Goal: Information Seeking & Learning: Learn about a topic

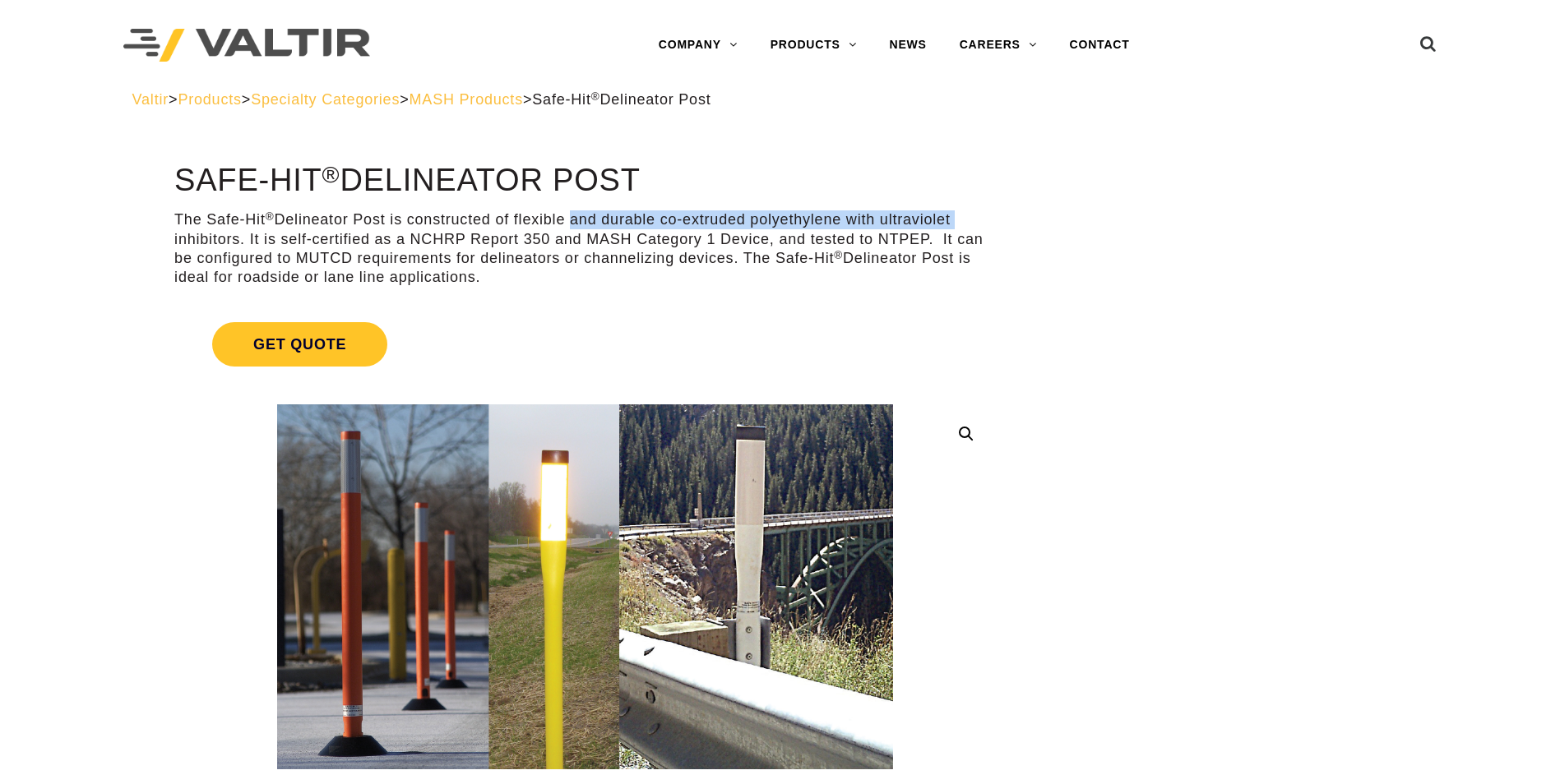
drag, startPoint x: 566, startPoint y: 215, endPoint x: 958, endPoint y: 211, distance: 392.0
click at [958, 211] on p "The Safe-Hit ® Delineator Post is constructed of flexible and durable co-extrud…" at bounding box center [585, 249] width 822 height 77
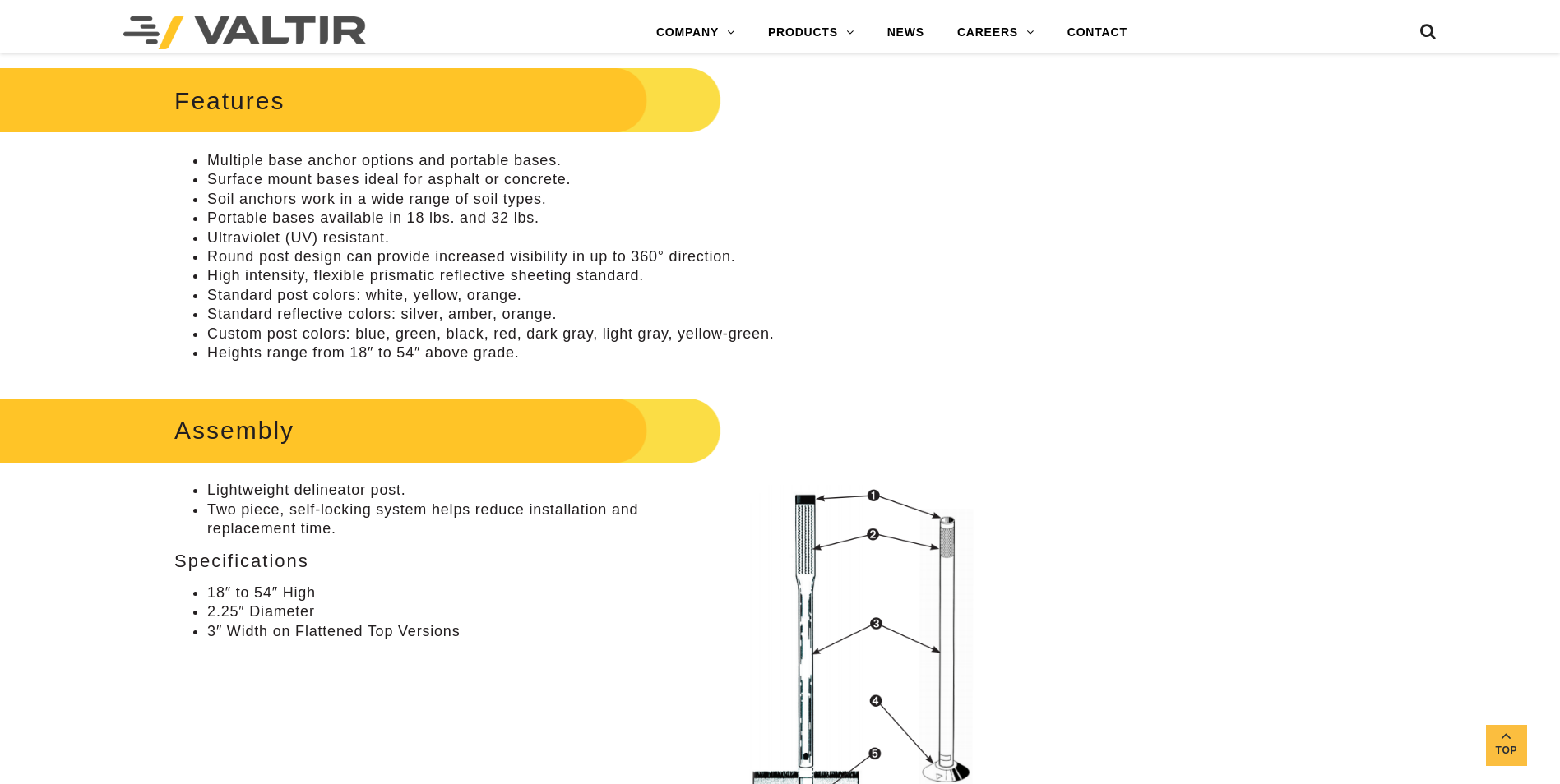
scroll to position [740, 0]
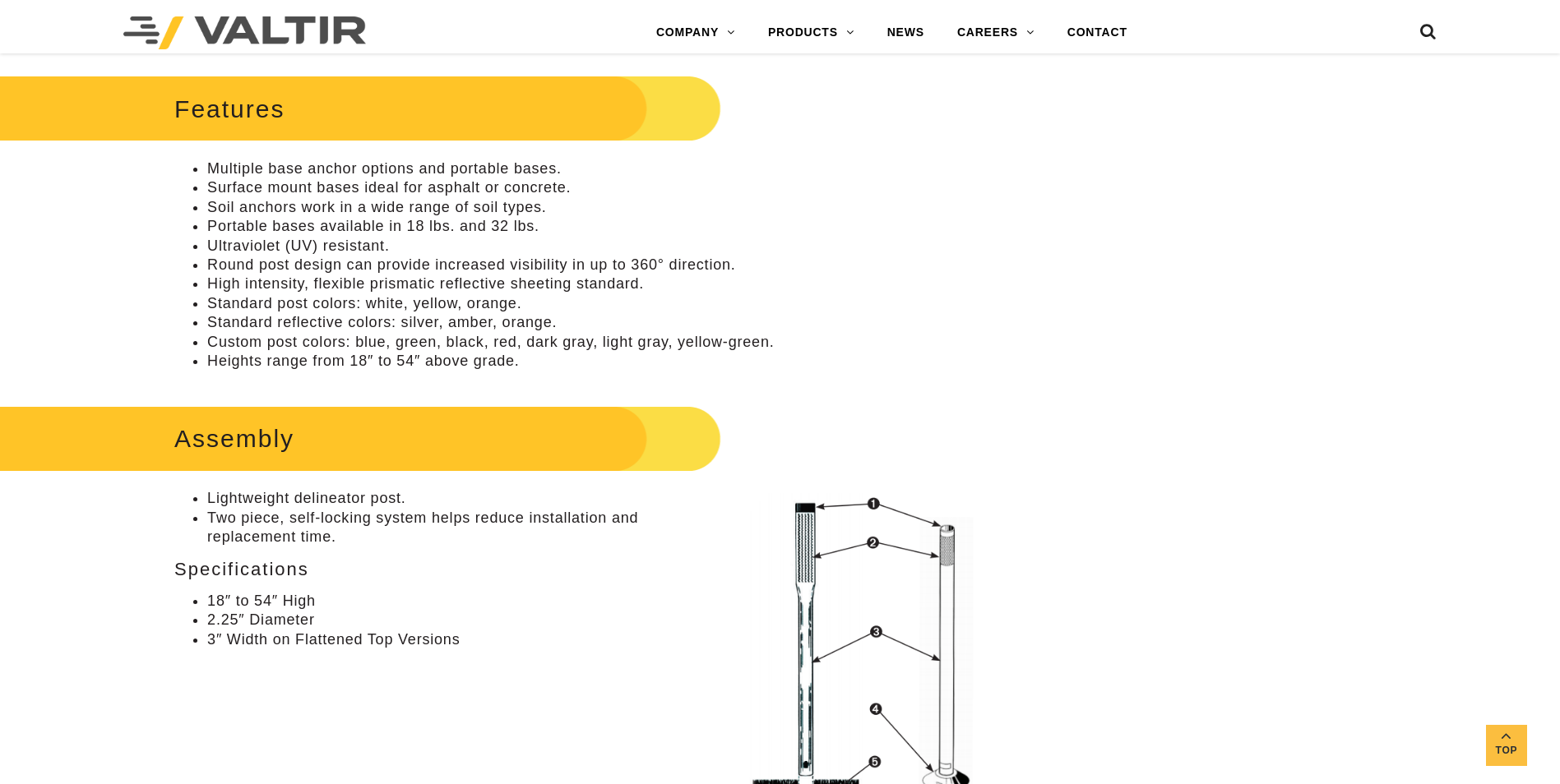
click at [339, 170] on li "Multiple base anchor options and portable bases." at bounding box center [601, 169] width 789 height 19
drag, startPoint x: 339, startPoint y: 170, endPoint x: 306, endPoint y: 188, distance: 37.6
click at [306, 188] on li "Surface mount bases ideal for asphalt or concrete." at bounding box center [601, 188] width 789 height 19
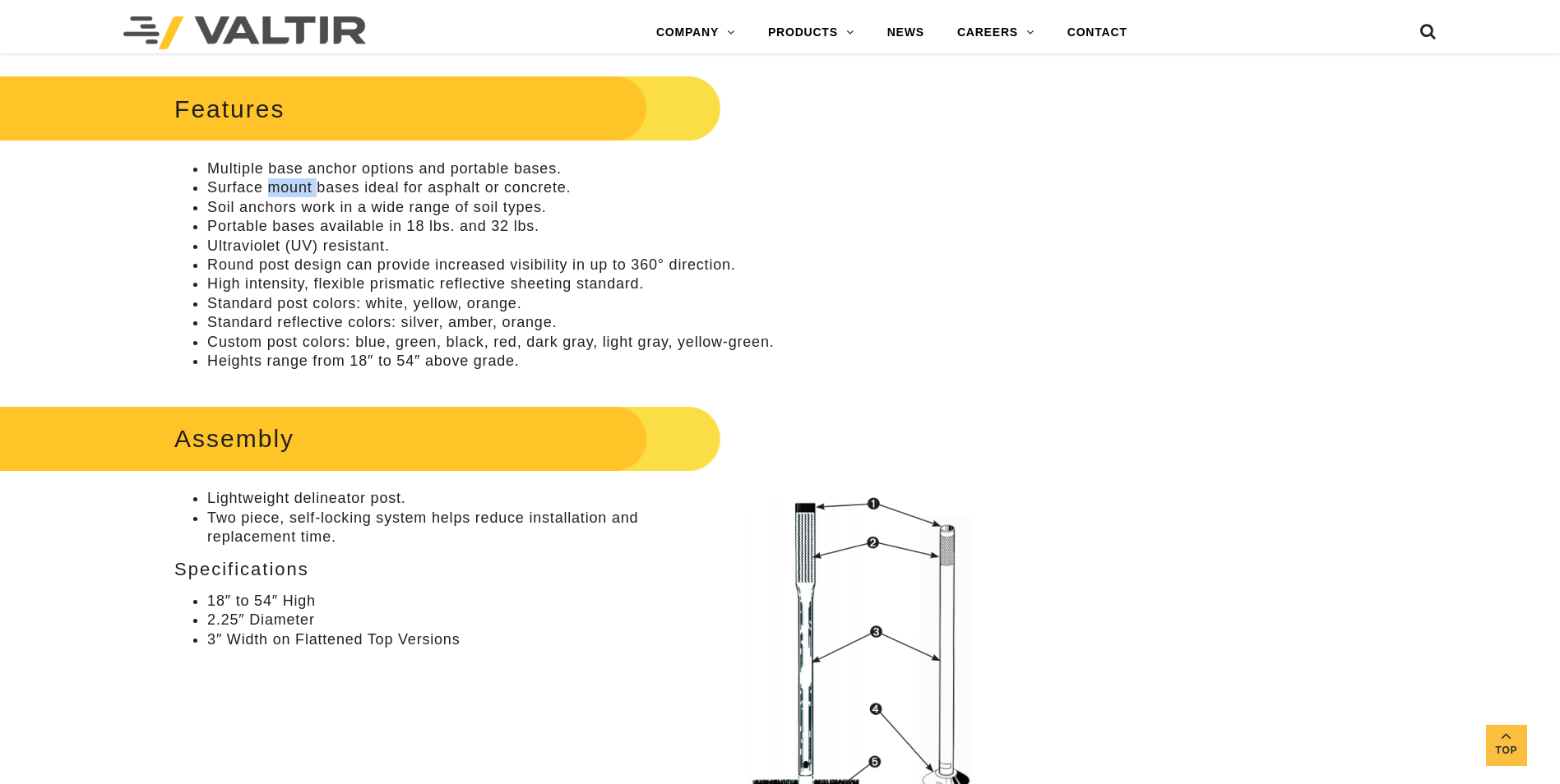
click at [306, 188] on li "Surface mount bases ideal for asphalt or concrete." at bounding box center [601, 188] width 789 height 19
drag, startPoint x: 306, startPoint y: 188, endPoint x: 288, endPoint y: 206, distance: 25.5
click at [288, 206] on li "Soil anchors work in a wide range of soil types." at bounding box center [601, 207] width 789 height 19
click at [271, 223] on li "Portable bases available in 18 lbs. and 32 lbs." at bounding box center [601, 227] width 789 height 19
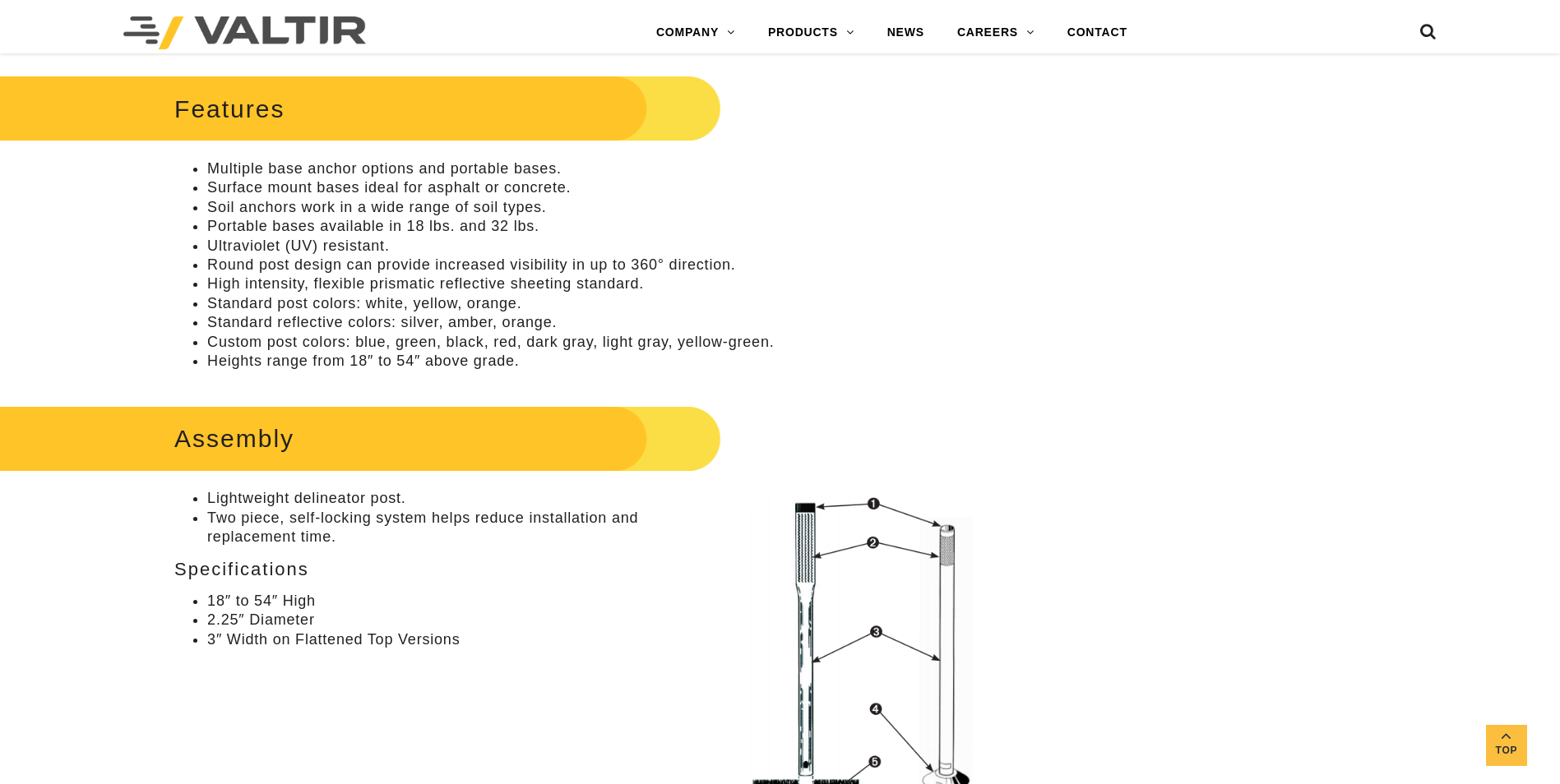
drag, startPoint x: 271, startPoint y: 223, endPoint x: 255, endPoint y: 238, distance: 21.9
click at [255, 238] on li "Ultraviolet (UV) resistant." at bounding box center [601, 247] width 789 height 19
drag, startPoint x: 255, startPoint y: 238, endPoint x: 252, endPoint y: 262, distance: 24.2
click at [252, 262] on li "Round post design can provide increased visibility in up to 360° direction." at bounding box center [601, 265] width 789 height 19
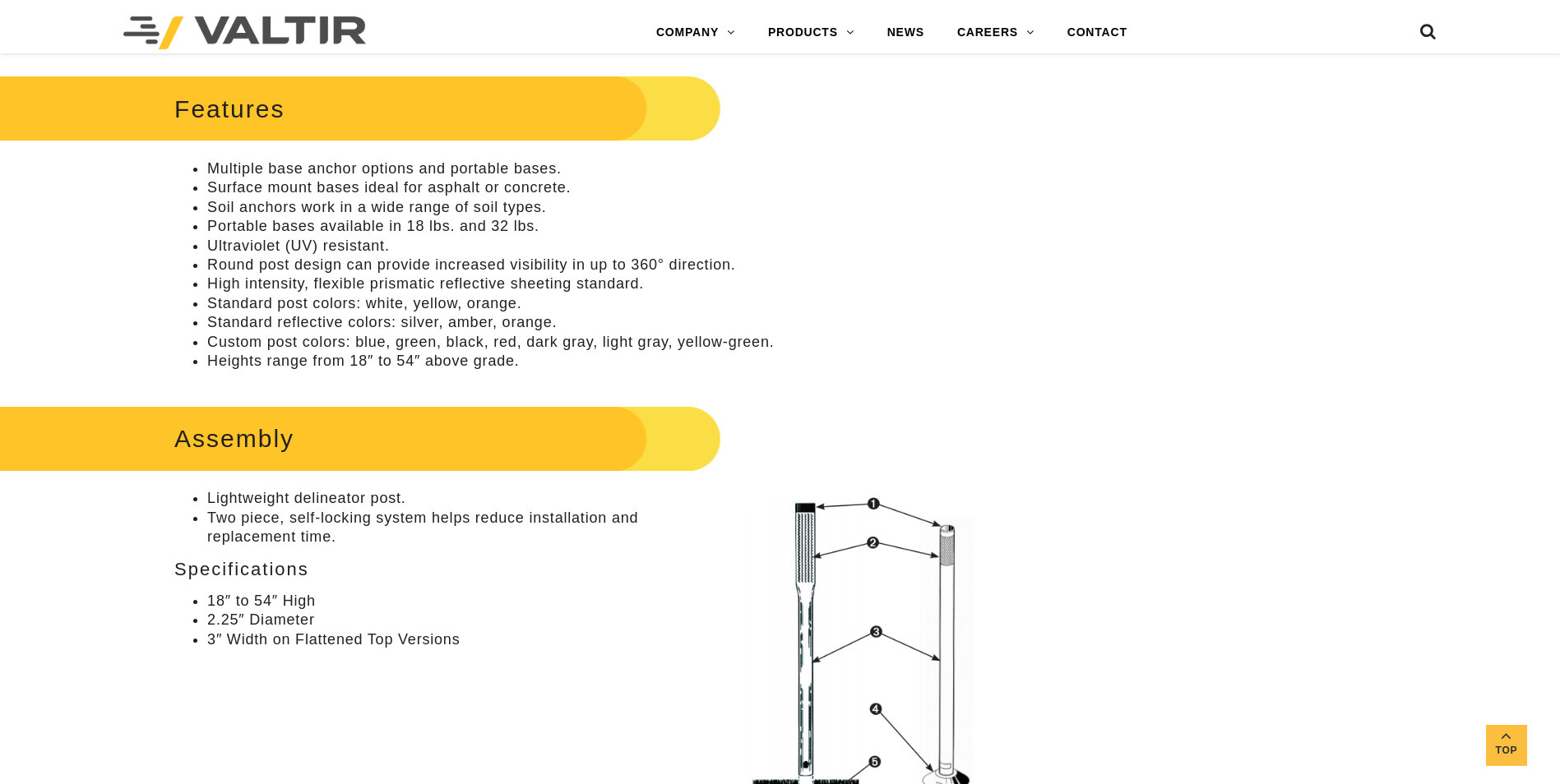
click at [234, 289] on li "High intensity, flexible prismatic reflective sheeting standard." at bounding box center [601, 284] width 789 height 19
click at [235, 306] on li "Standard post colors: white, yellow, orange." at bounding box center [601, 304] width 789 height 19
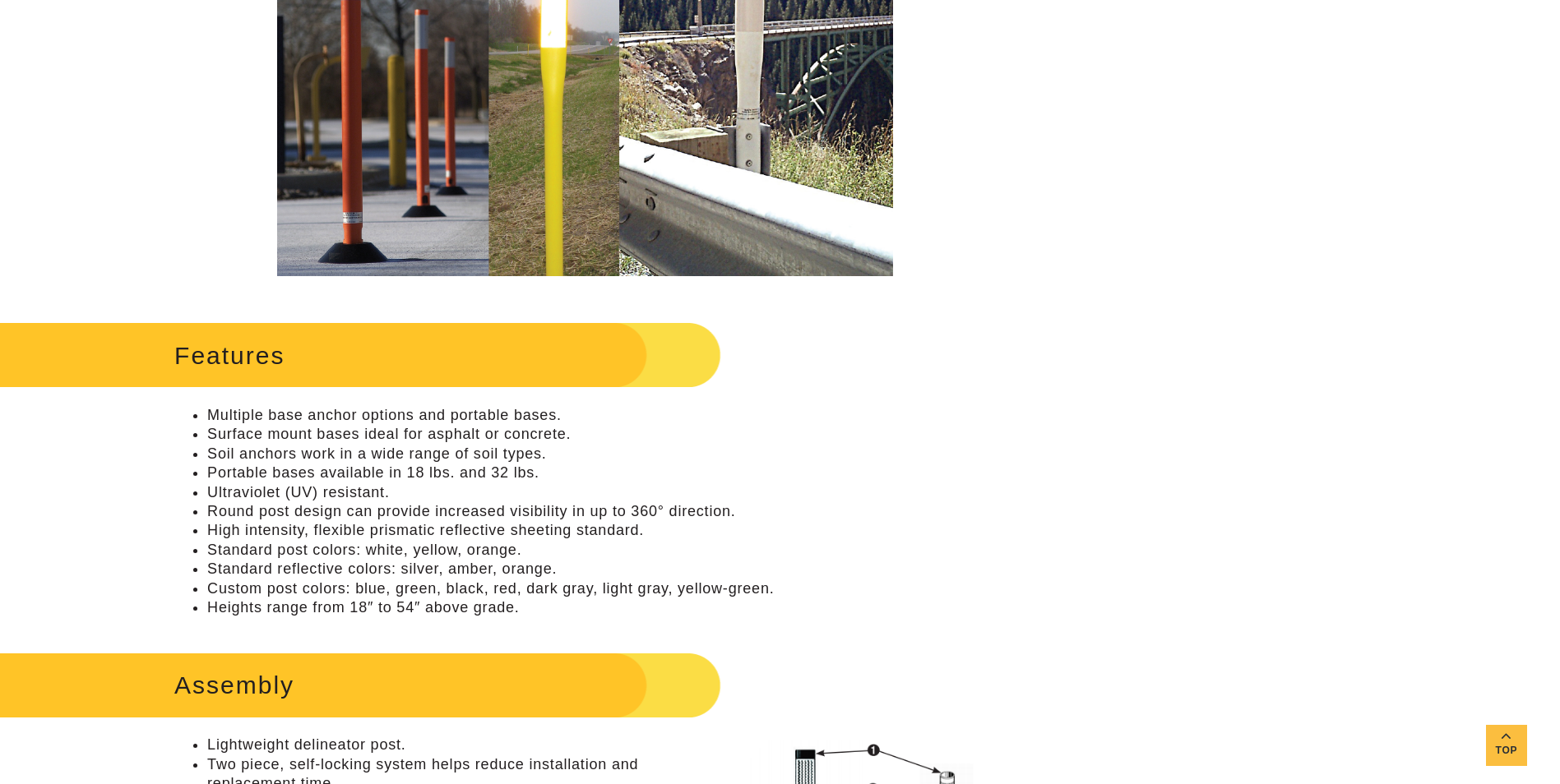
scroll to position [0, 0]
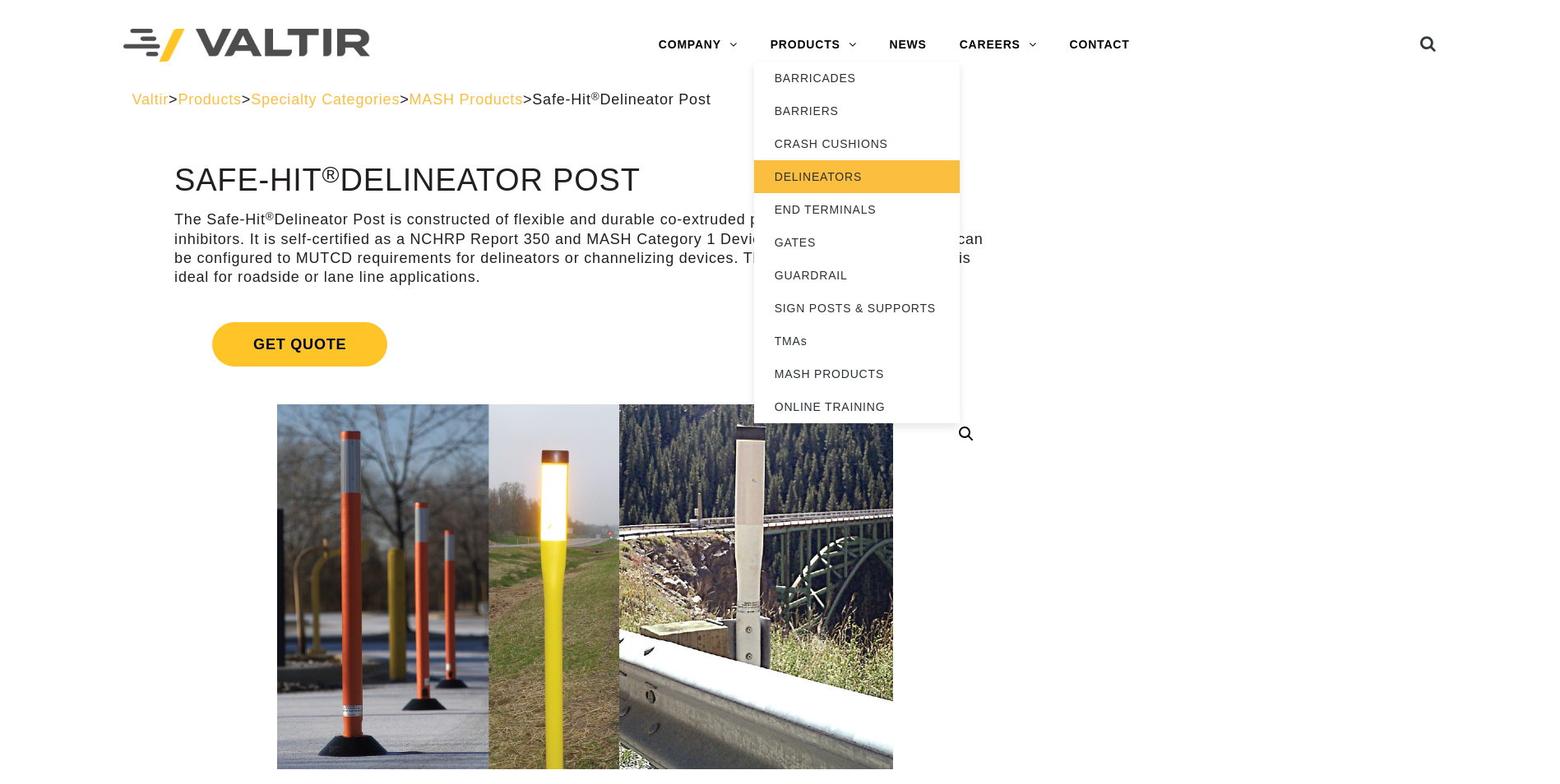
click at [799, 176] on link "DELINEATORS" at bounding box center [857, 177] width 206 height 33
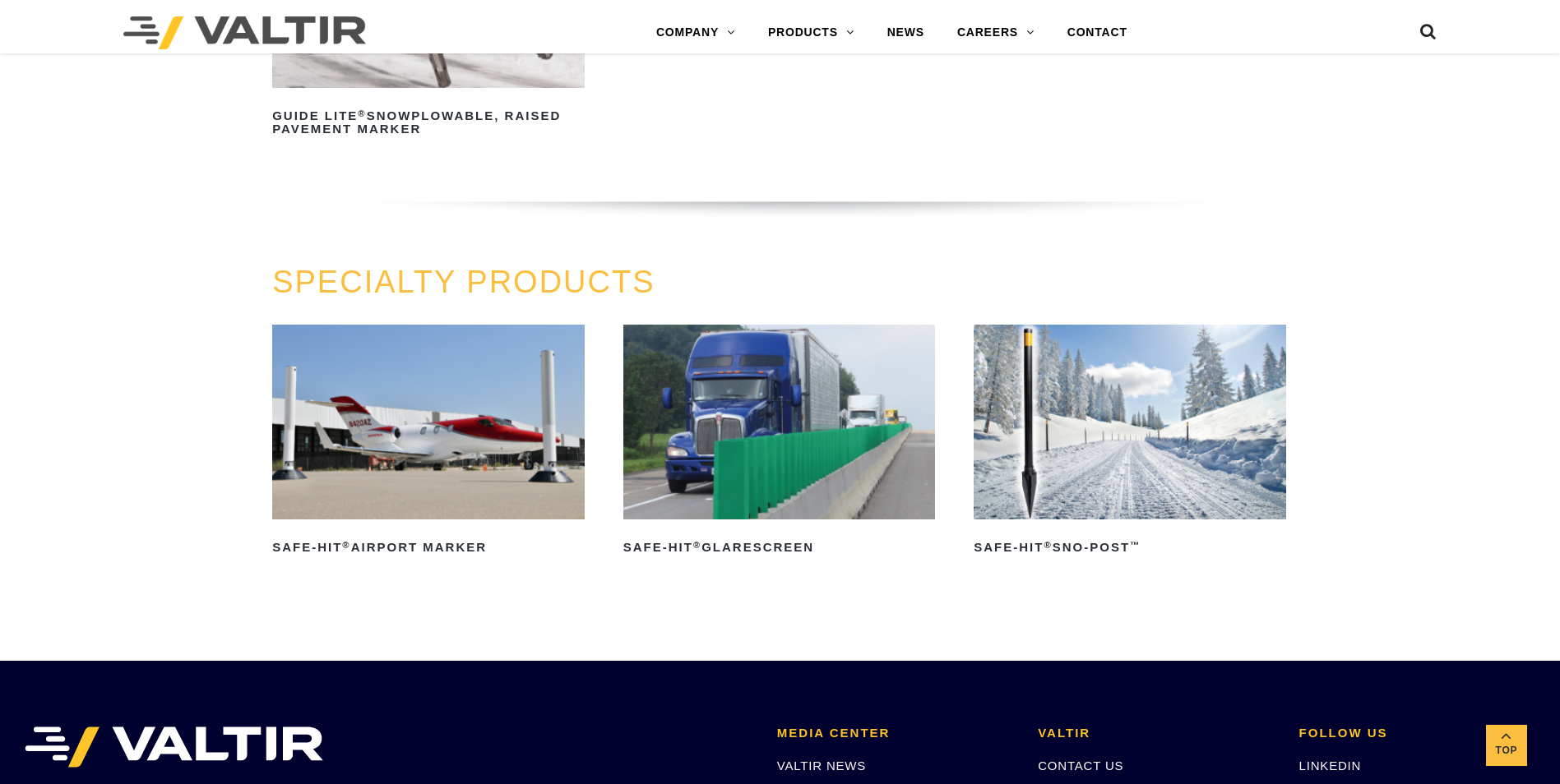
scroll to position [1233, 0]
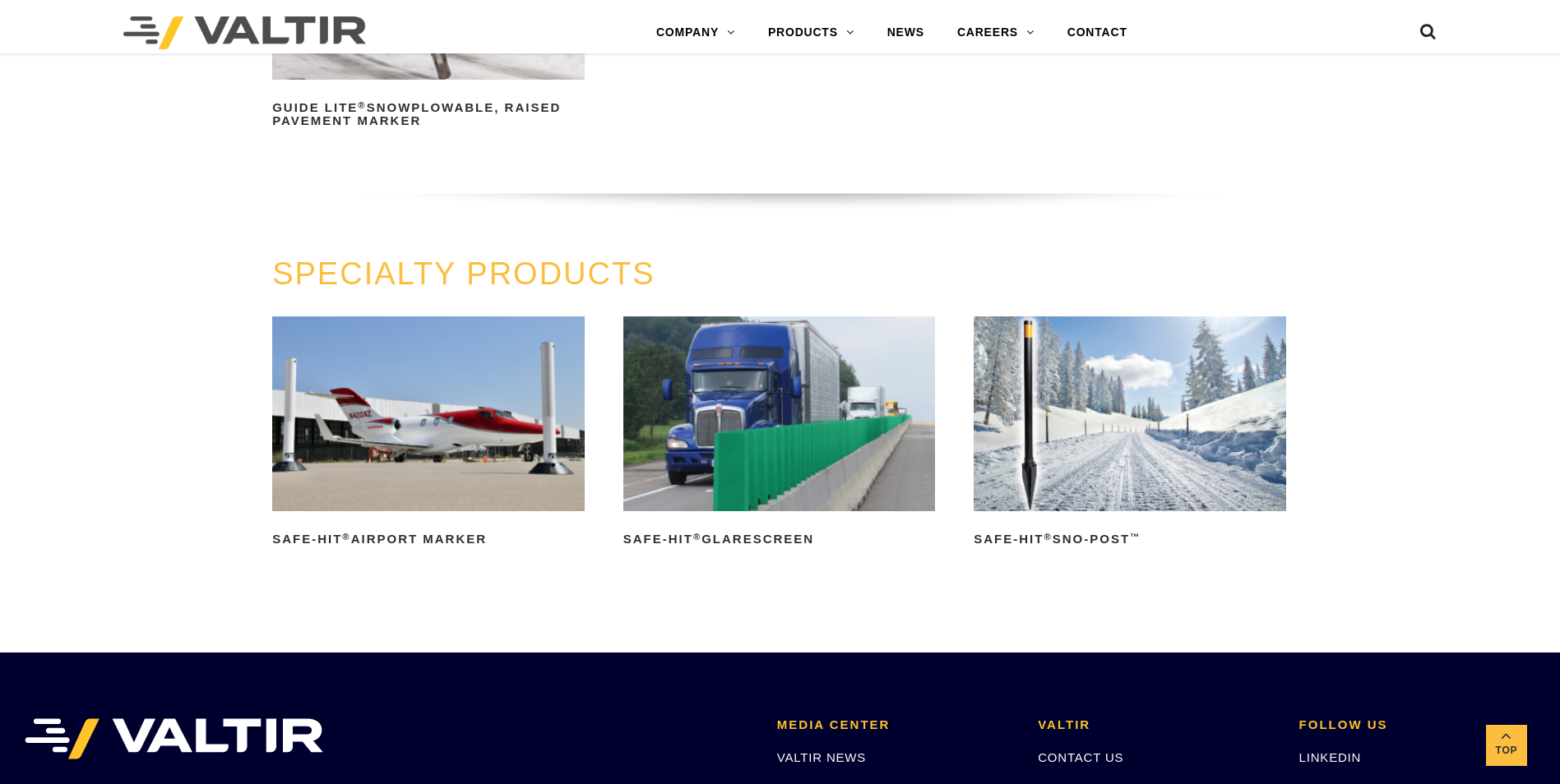
click at [440, 444] on img at bounding box center [428, 414] width 313 height 195
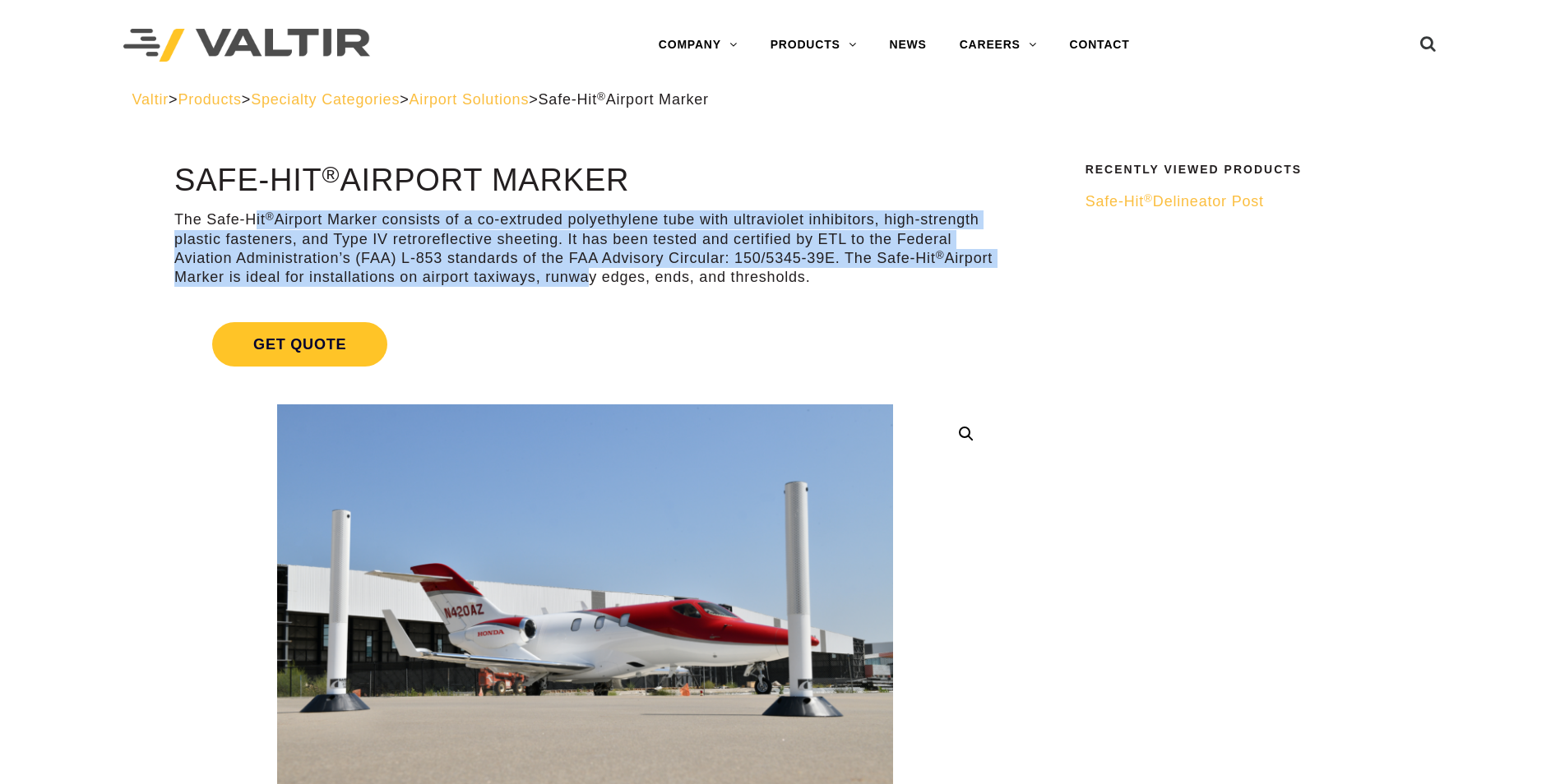
drag, startPoint x: 256, startPoint y: 220, endPoint x: 628, endPoint y: 280, distance: 376.8
click at [628, 280] on p "The Safe-Hit ® Airport Marker consists of a co-extruded polyethylene tube with …" at bounding box center [585, 249] width 822 height 77
click at [985, 309] on link "Get Quote" at bounding box center [585, 345] width 822 height 84
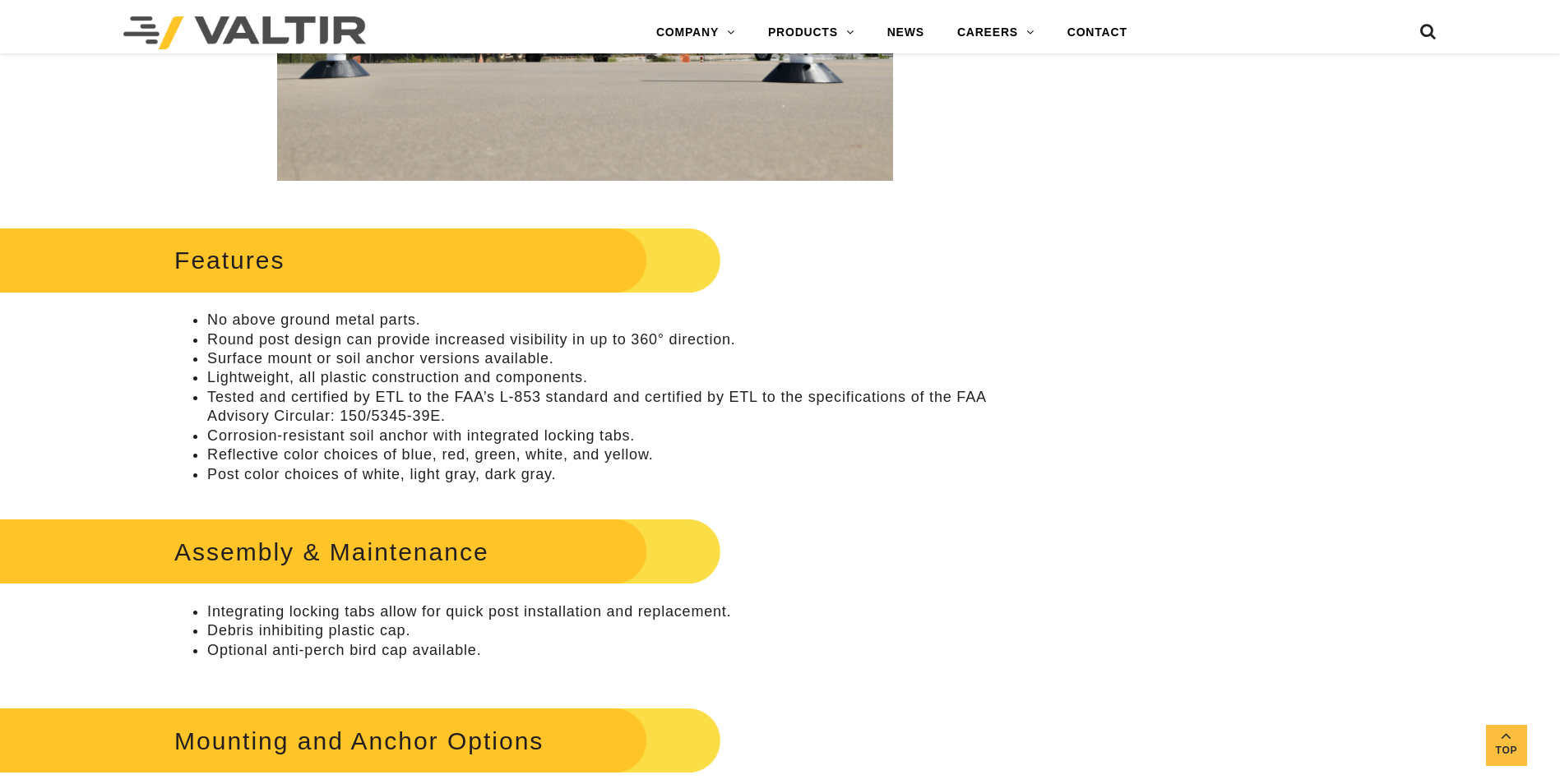
scroll to position [1151, 0]
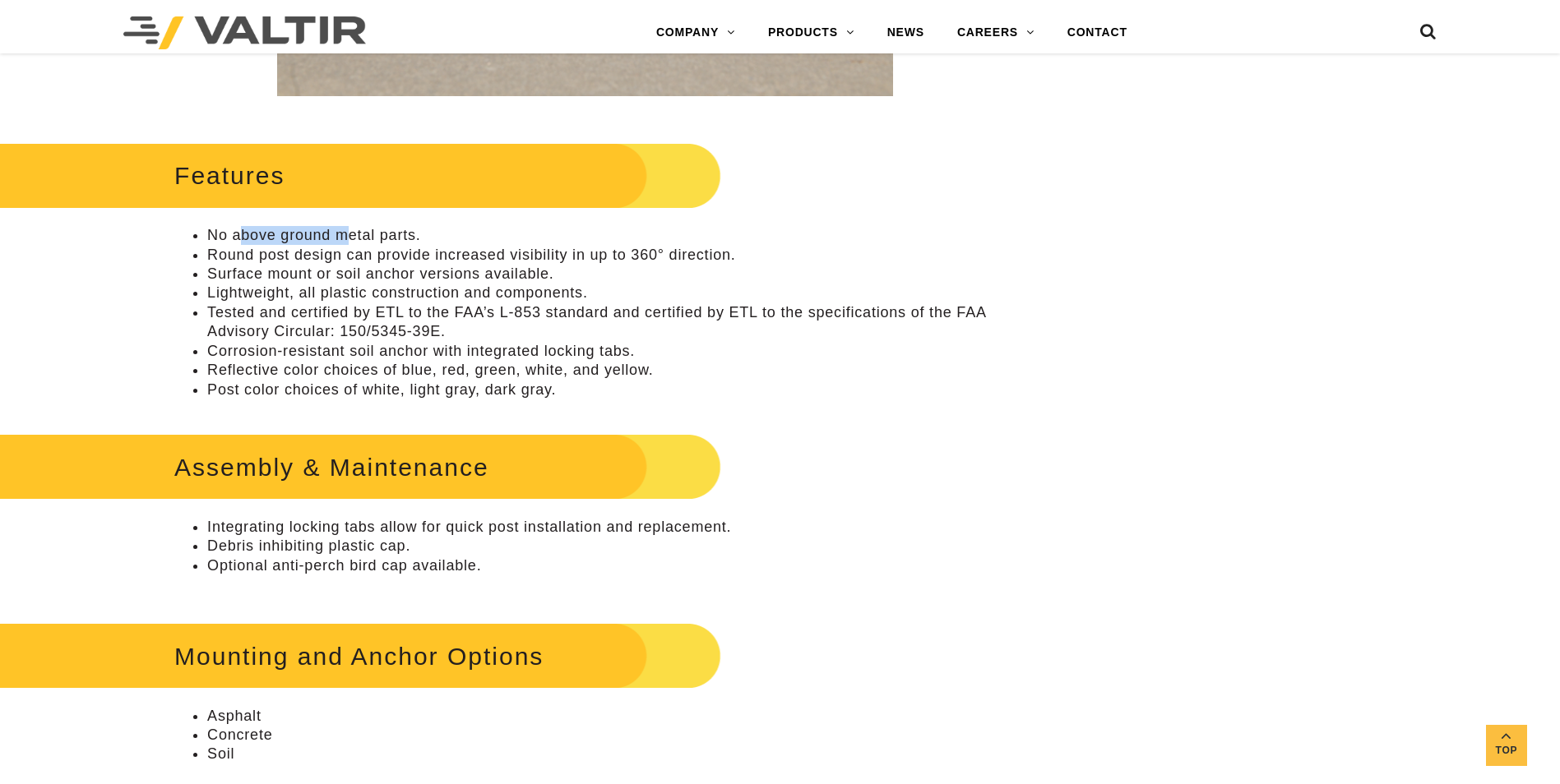
drag, startPoint x: 238, startPoint y: 233, endPoint x: 348, endPoint y: 233, distance: 110.0
click at [348, 233] on li "No above ground metal parts." at bounding box center [601, 235] width 789 height 19
drag, startPoint x: 348, startPoint y: 233, endPoint x: 241, endPoint y: 253, distance: 108.9
click at [241, 253] on li "Round post design can provide increased visibility in up to 360° direction." at bounding box center [601, 256] width 789 height 19
drag, startPoint x: 239, startPoint y: 253, endPoint x: 620, endPoint y: 256, distance: 381.0
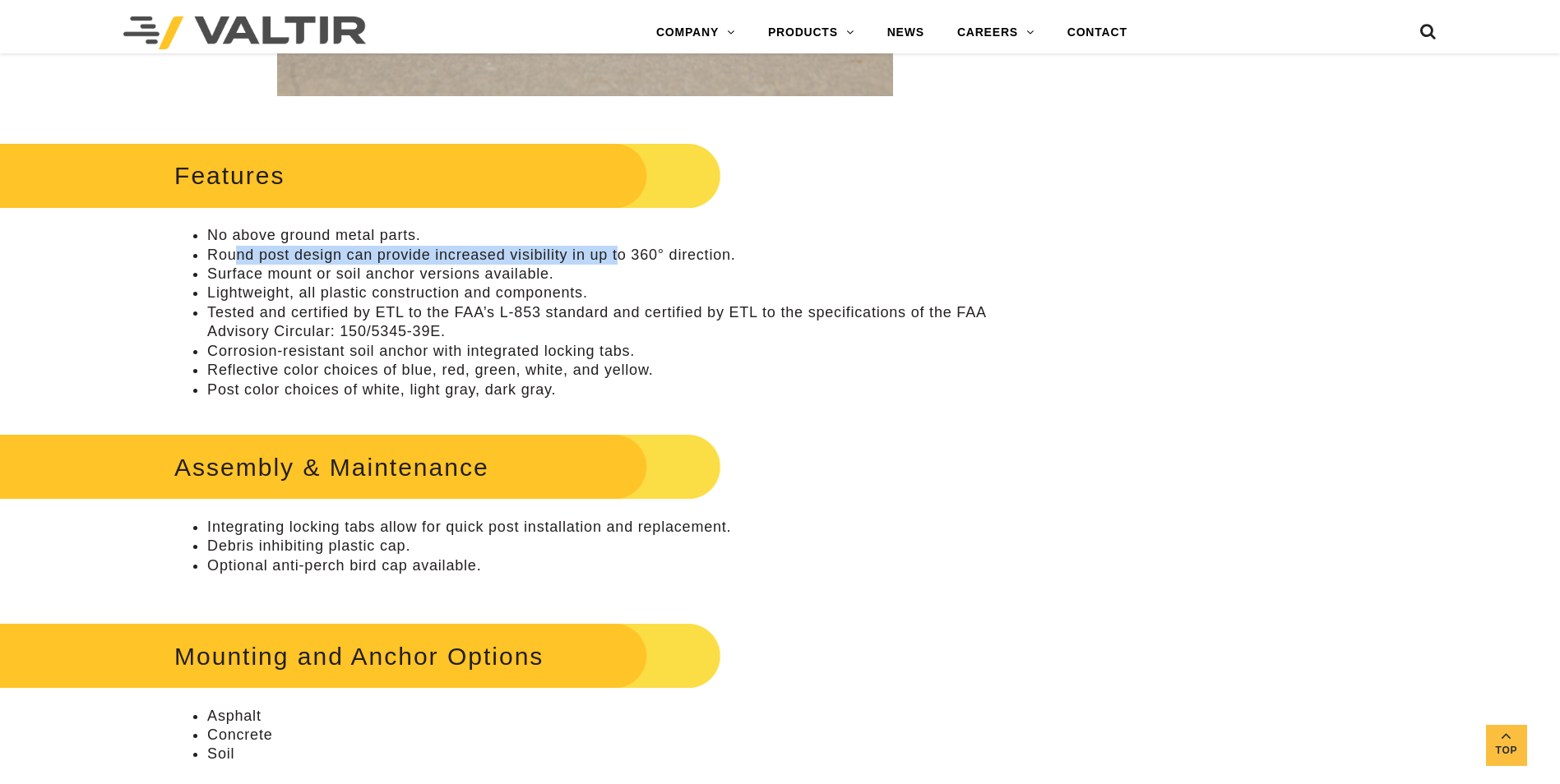
click at [620, 256] on li "Round post design can provide increased visibility in up to 360° direction." at bounding box center [601, 256] width 789 height 19
drag, startPoint x: 279, startPoint y: 275, endPoint x: 499, endPoint y: 274, distance: 220.0
click at [499, 274] on li "Surface mount or soil anchor versions available." at bounding box center [601, 275] width 789 height 19
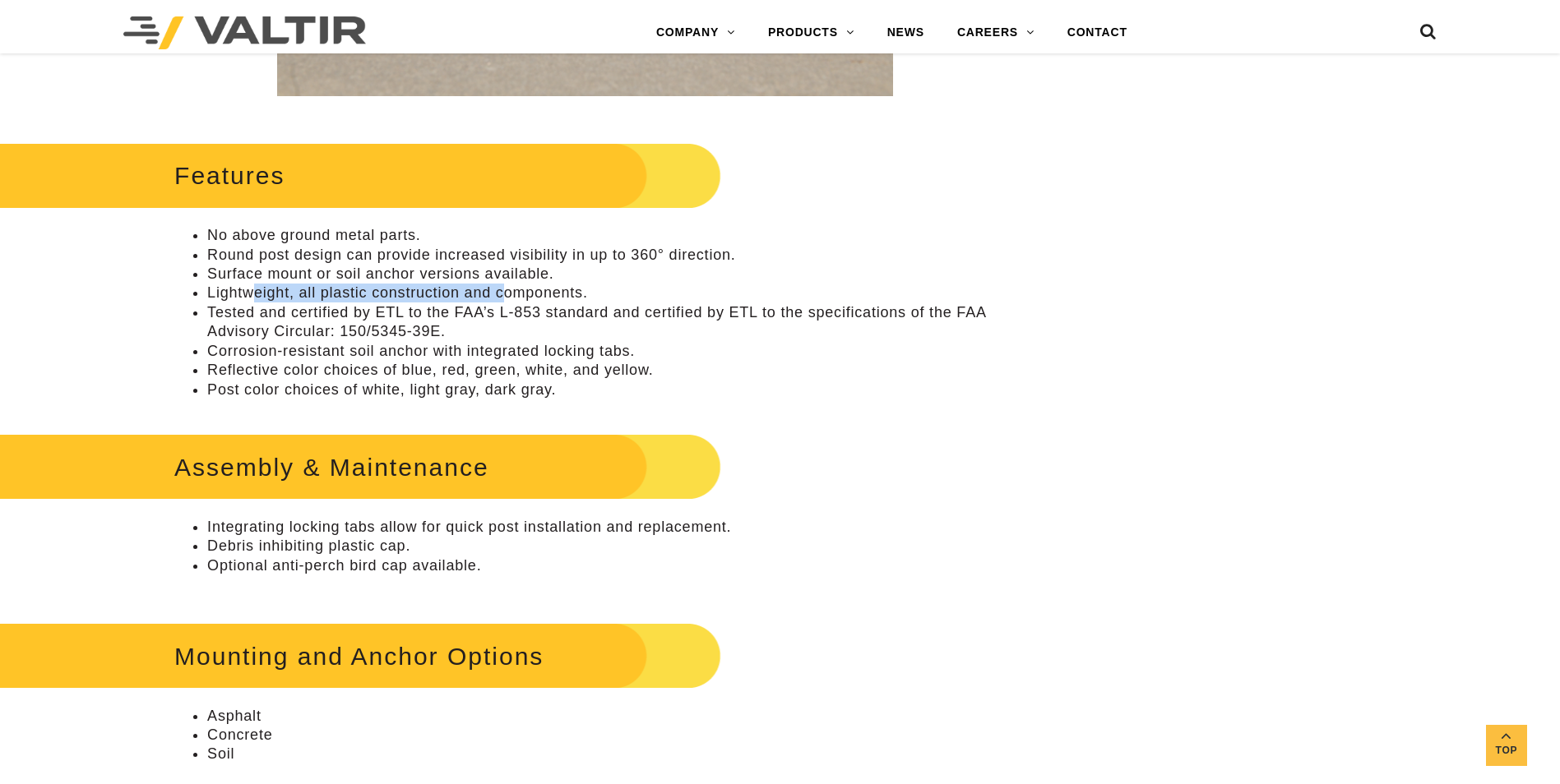
drag, startPoint x: 254, startPoint y: 293, endPoint x: 509, endPoint y: 293, distance: 255.0
click at [509, 293] on li "Lightweight, all plastic construction and components." at bounding box center [601, 293] width 789 height 19
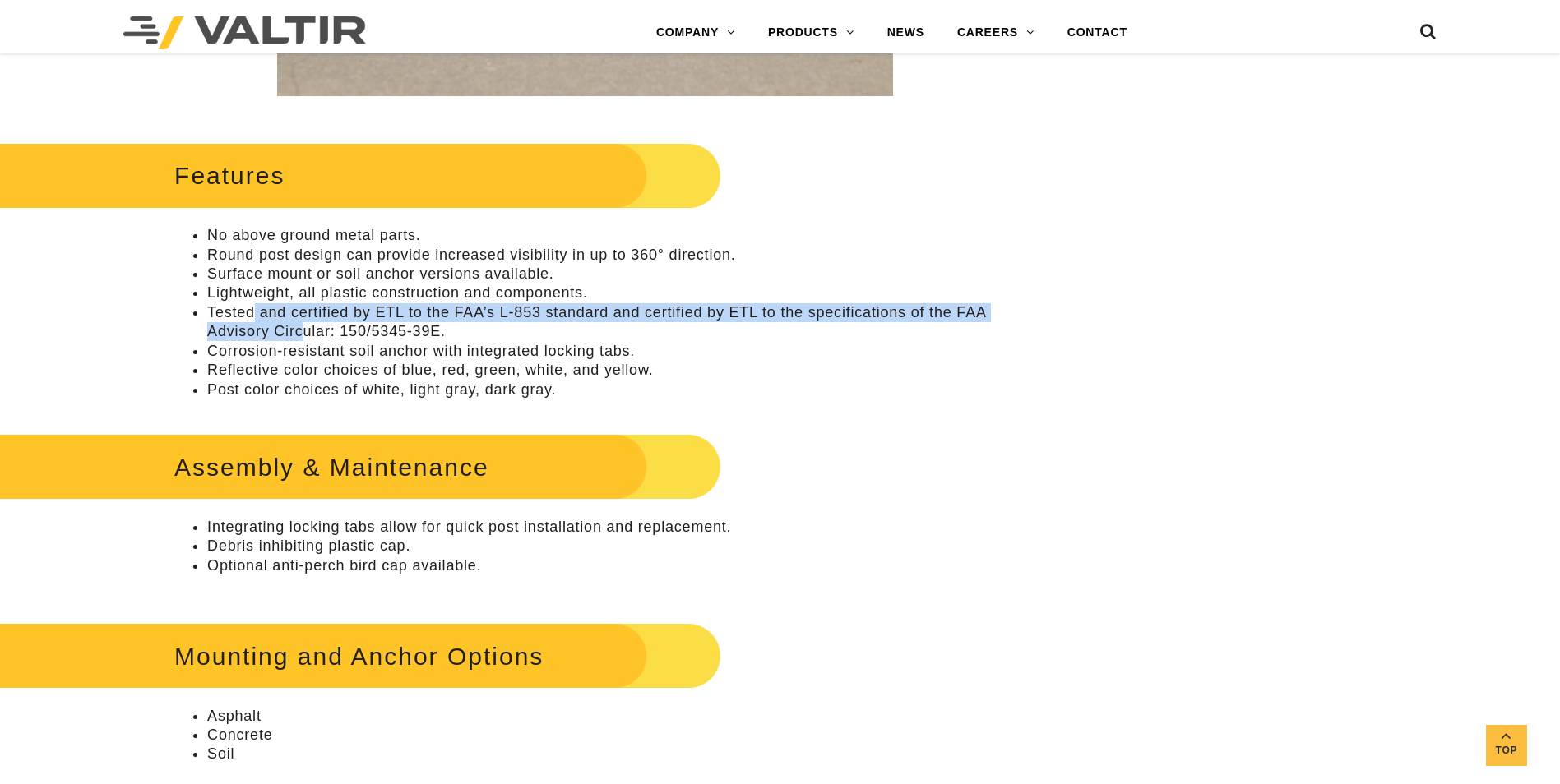
drag, startPoint x: 255, startPoint y: 306, endPoint x: 305, endPoint y: 329, distance: 55.0
click at [305, 329] on li "Tested and certified by ETL to the FAA’s L-853 standard and certified by ETL to…" at bounding box center [601, 323] width 789 height 38
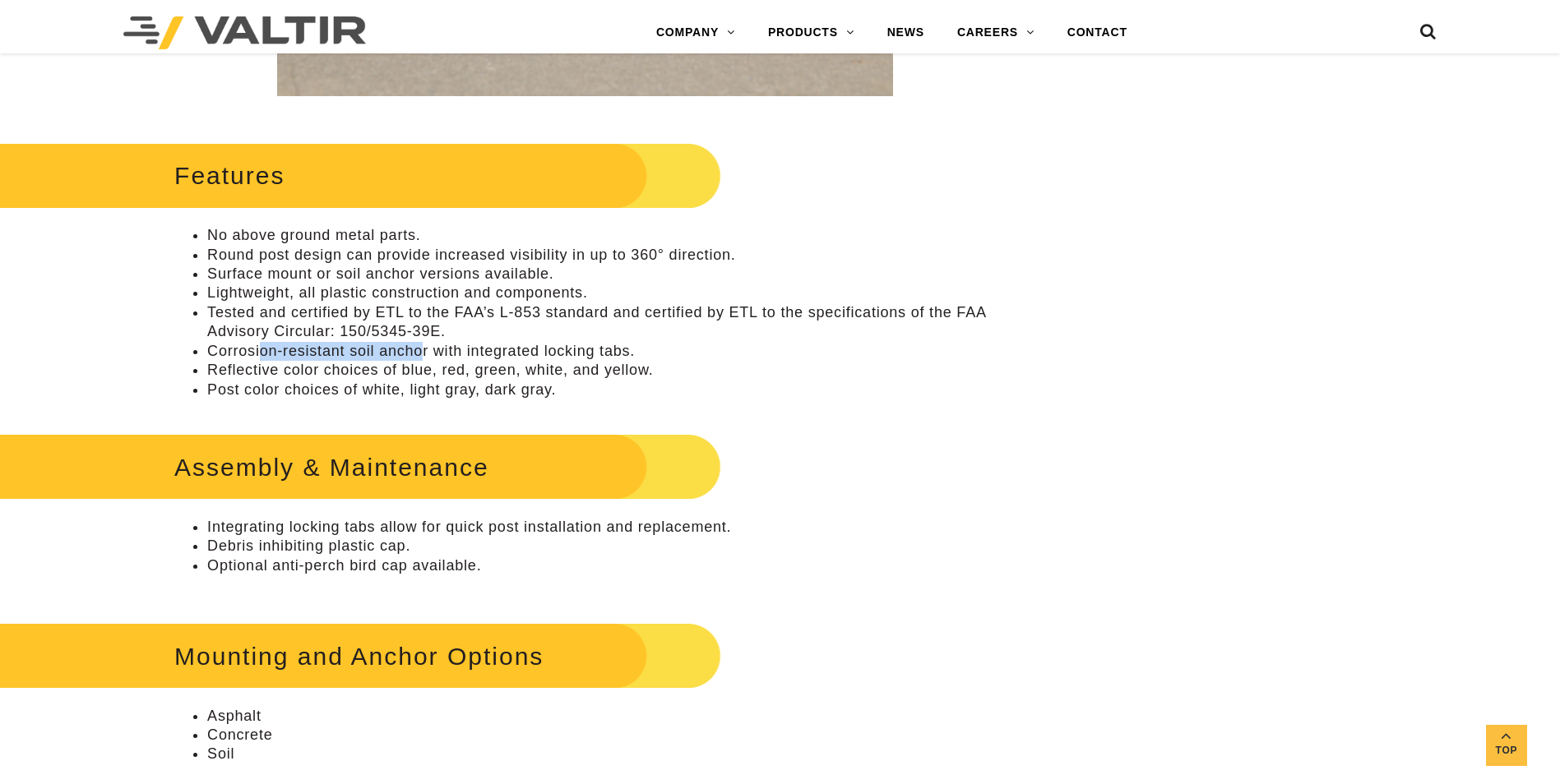
drag, startPoint x: 305, startPoint y: 329, endPoint x: 424, endPoint y: 346, distance: 120.2
click at [425, 346] on li "Corrosion-resistant soil anchor with integrated locking tabs." at bounding box center [601, 352] width 789 height 19
drag, startPoint x: 251, startPoint y: 368, endPoint x: 384, endPoint y: 372, distance: 133.1
click at [384, 372] on li "Reflective color choices of blue, red, green, white, and yellow." at bounding box center [601, 370] width 789 height 19
drag, startPoint x: 384, startPoint y: 372, endPoint x: 368, endPoint y: 384, distance: 20.0
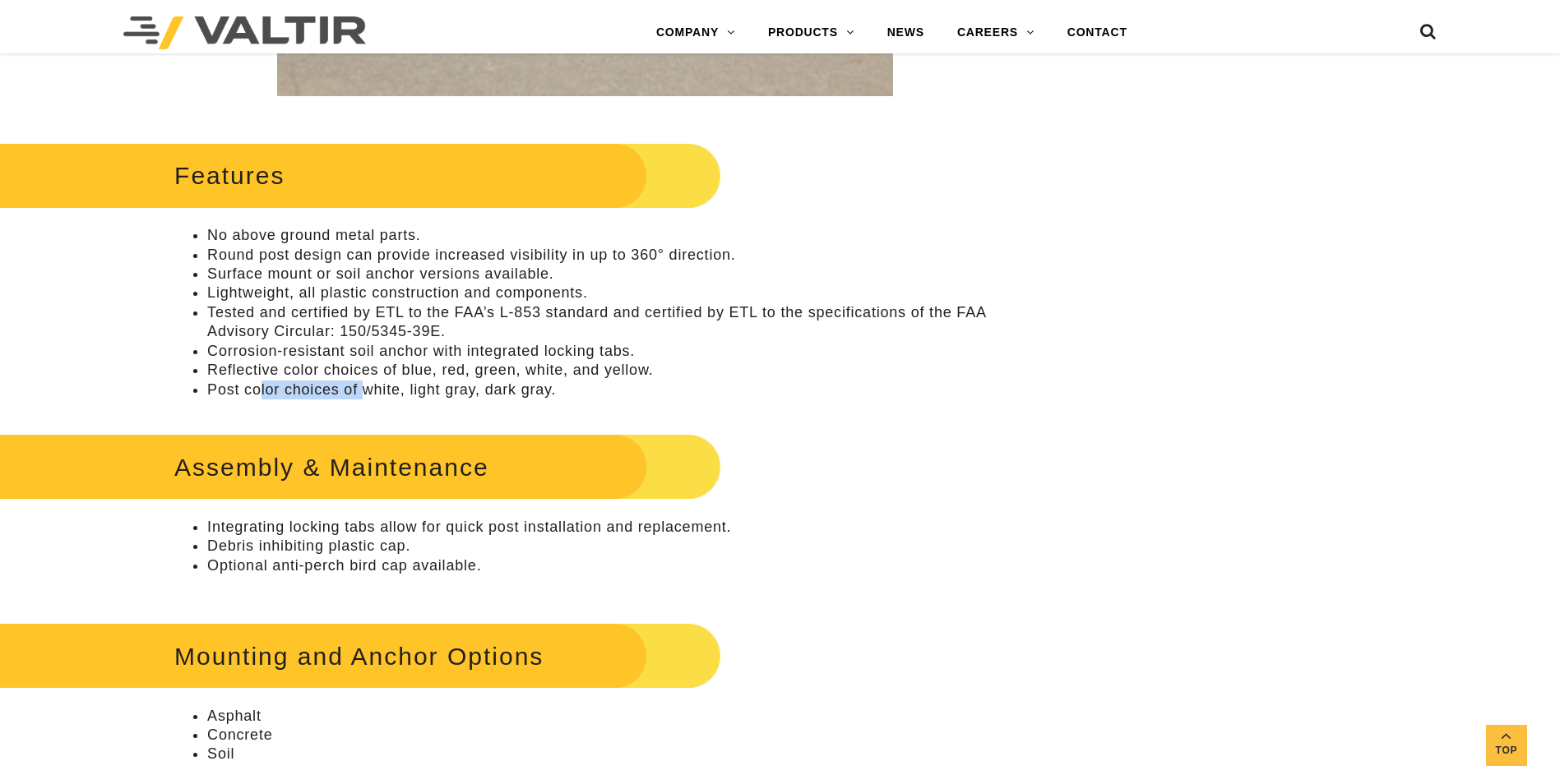
click at [368, 384] on li "Post color choices of white, light gray, dark gray." at bounding box center [601, 390] width 789 height 19
drag, startPoint x: 368, startPoint y: 384, endPoint x: 358, endPoint y: 403, distance: 21.5
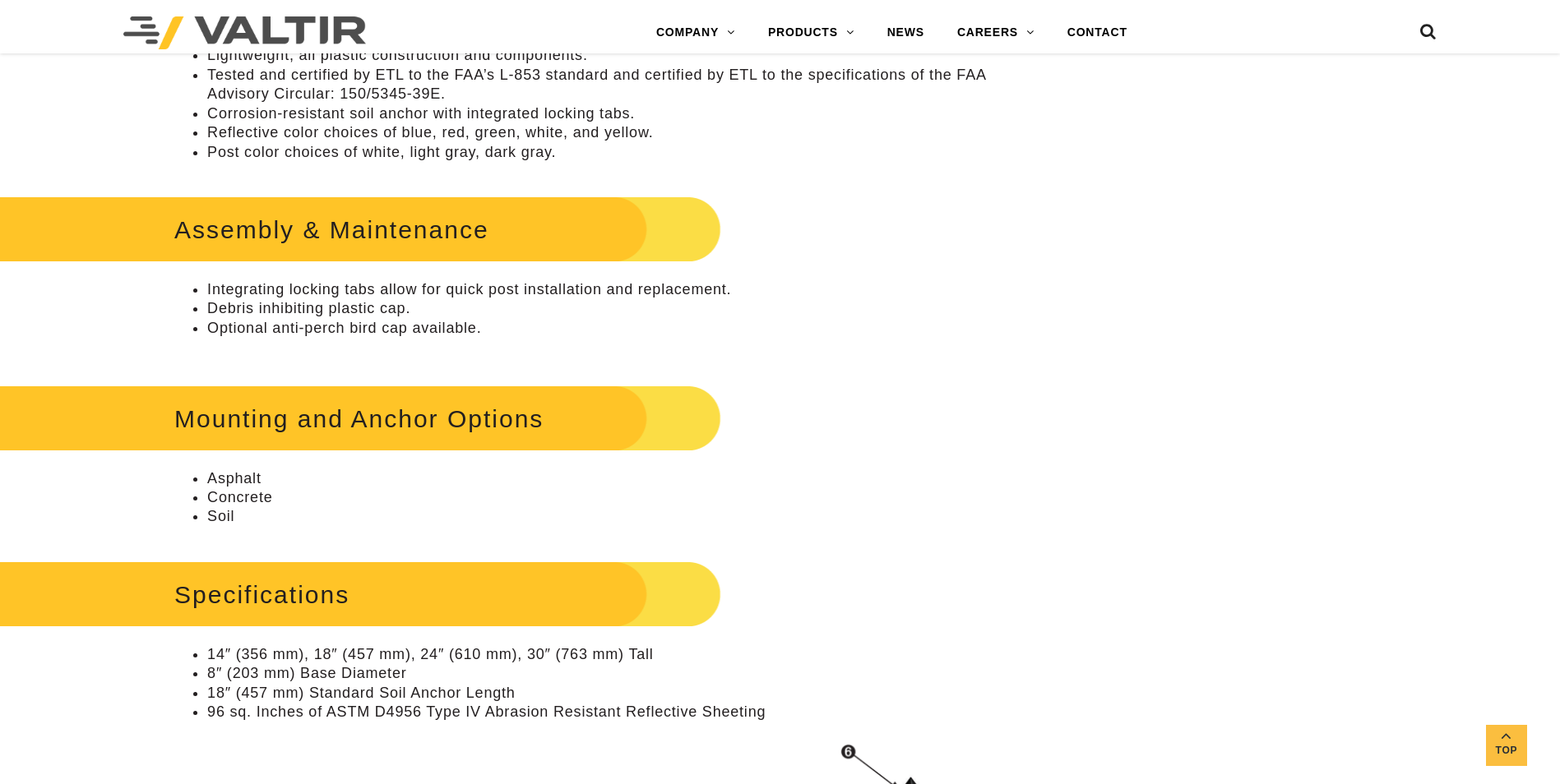
scroll to position [1397, 0]
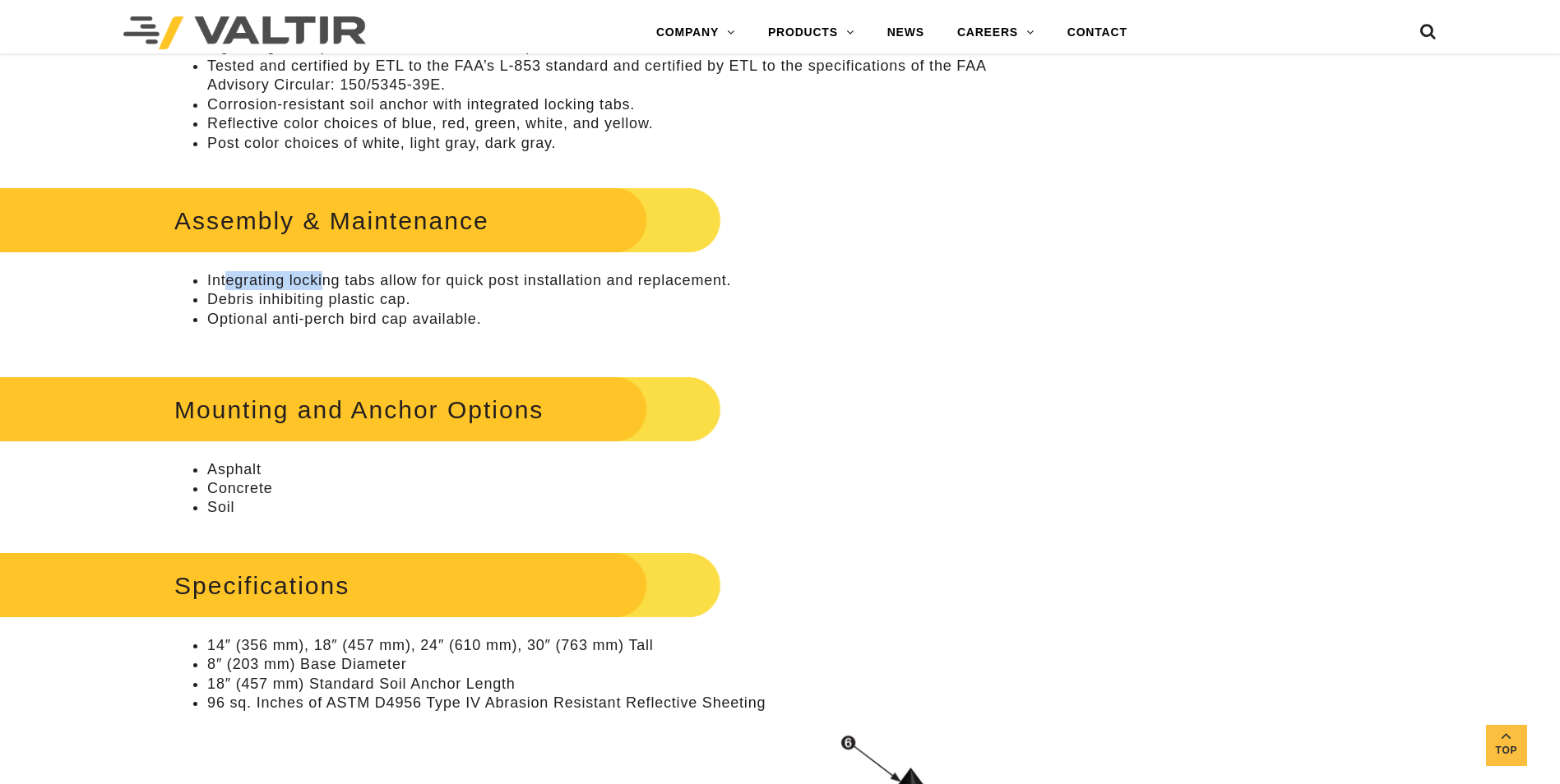
drag, startPoint x: 228, startPoint y: 281, endPoint x: 324, endPoint y: 281, distance: 96.0
click at [324, 281] on li "Integrating locking tabs allow for quick post installation and replacement." at bounding box center [601, 281] width 789 height 19
drag, startPoint x: 324, startPoint y: 281, endPoint x: 346, endPoint y: 318, distance: 43.0
click at [346, 318] on li "Optional anti-perch bird cap available." at bounding box center [601, 319] width 789 height 19
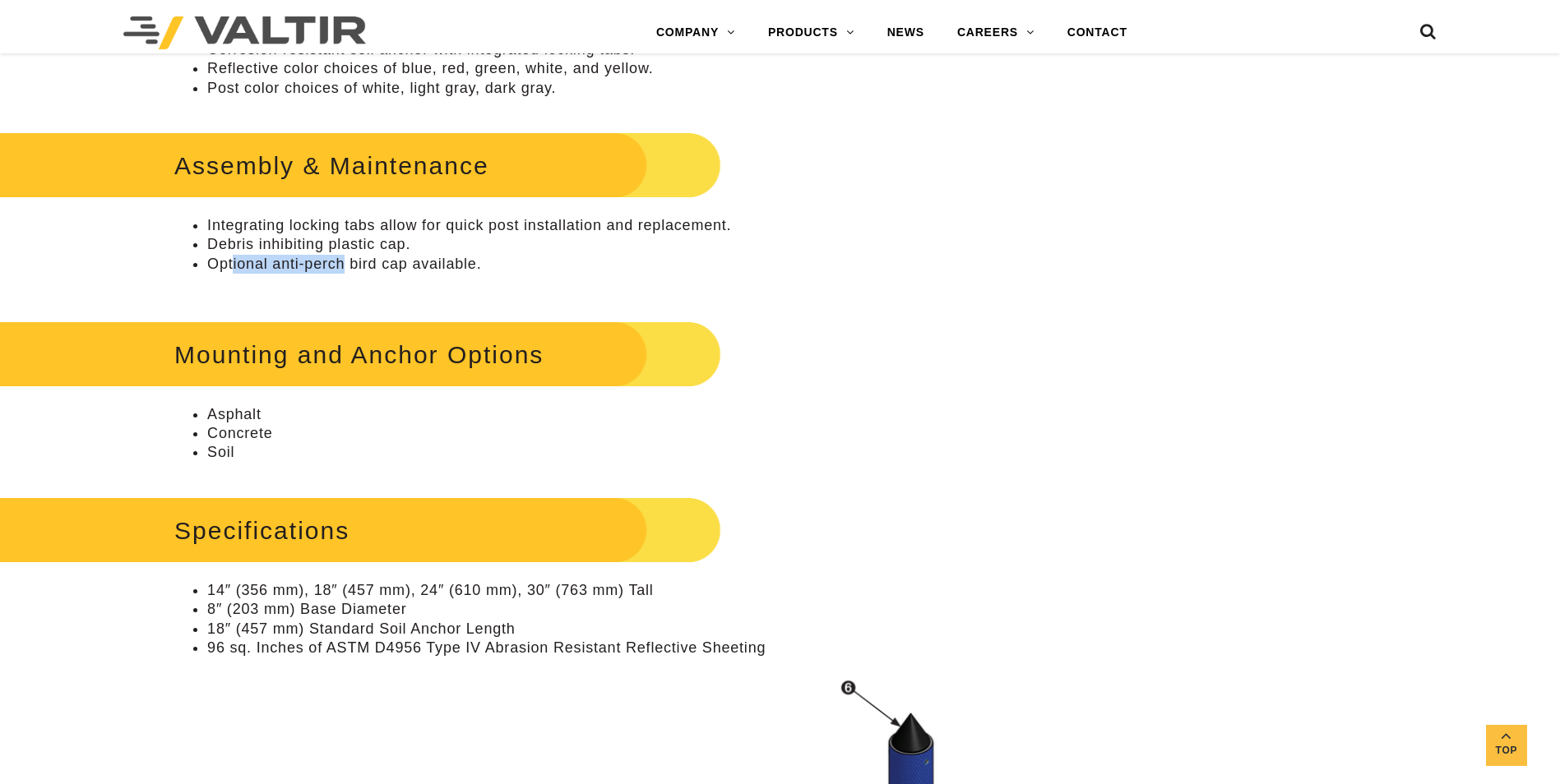
scroll to position [1480, 0]
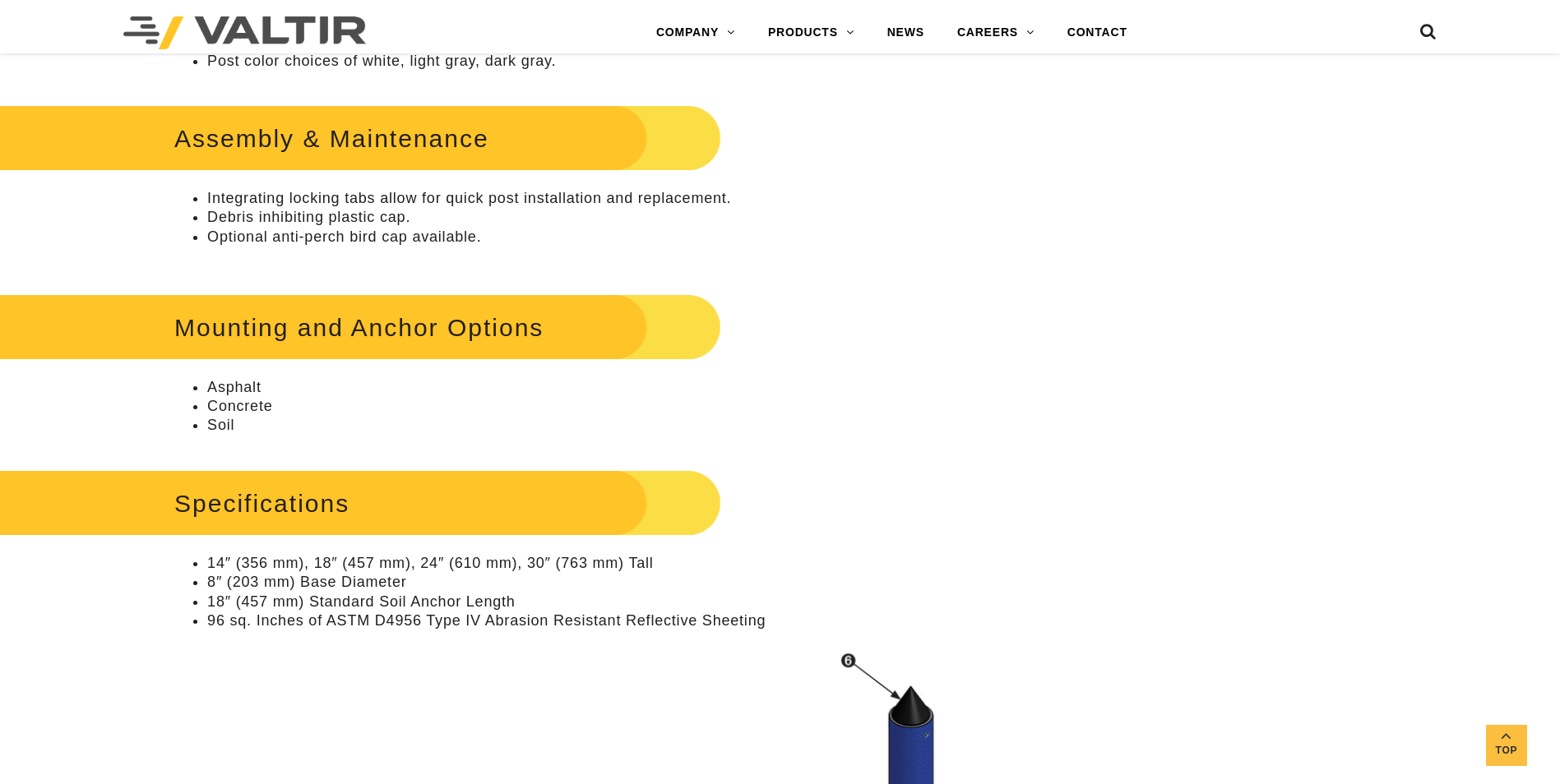
click at [334, 415] on li "Concrete" at bounding box center [601, 407] width 789 height 19
drag, startPoint x: 228, startPoint y: 387, endPoint x: 239, endPoint y: 387, distance: 11.0
click at [239, 387] on li "Asphalt" at bounding box center [601, 388] width 789 height 19
drag, startPoint x: 239, startPoint y: 387, endPoint x: 245, endPoint y: 402, distance: 16.2
click at [245, 402] on li "Concrete" at bounding box center [601, 407] width 789 height 19
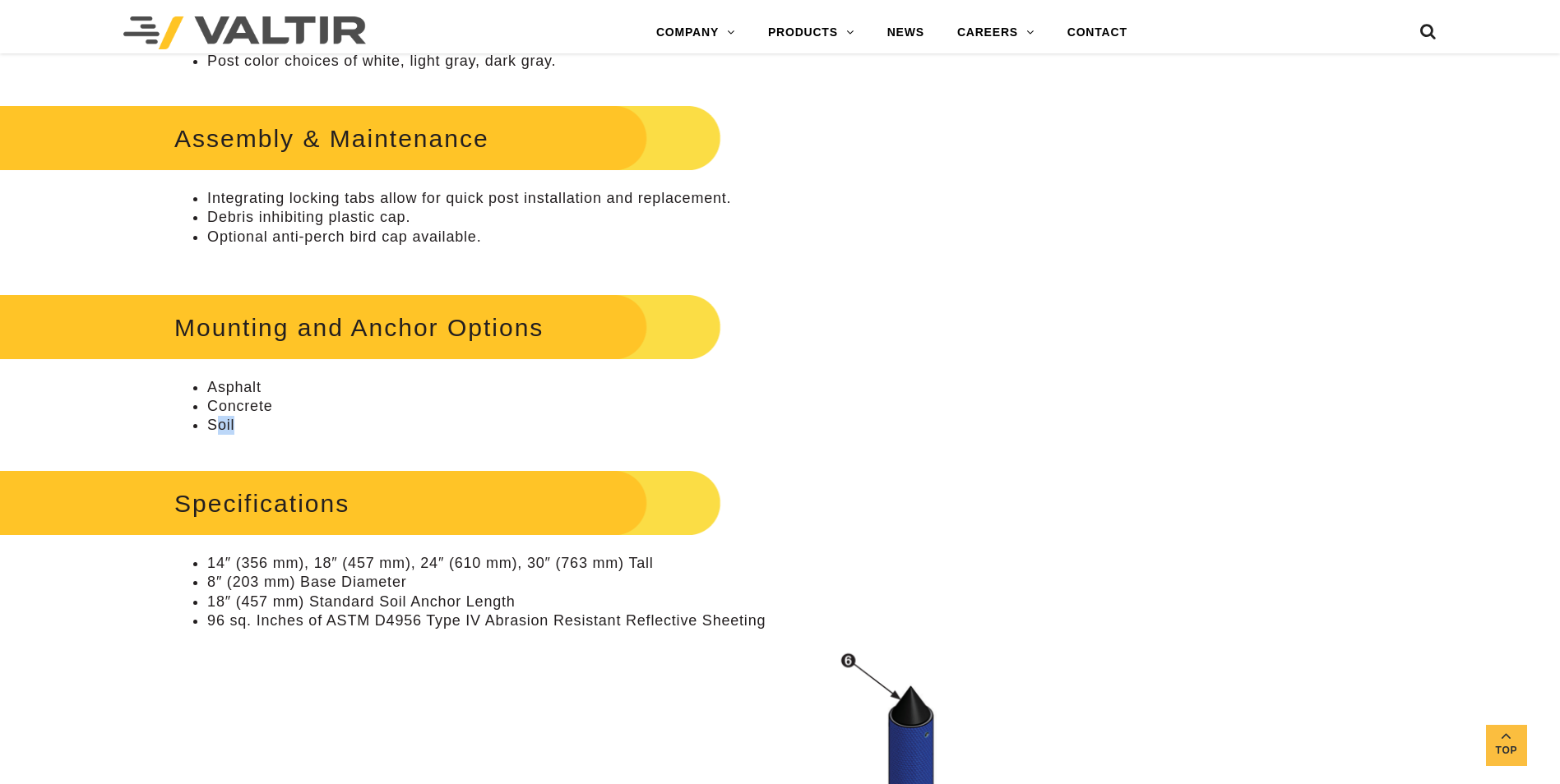
drag, startPoint x: 245, startPoint y: 402, endPoint x: 245, endPoint y: 416, distance: 14.0
click at [245, 416] on li "Soil" at bounding box center [601, 425] width 789 height 19
click at [444, 415] on li "Concrete" at bounding box center [601, 407] width 789 height 19
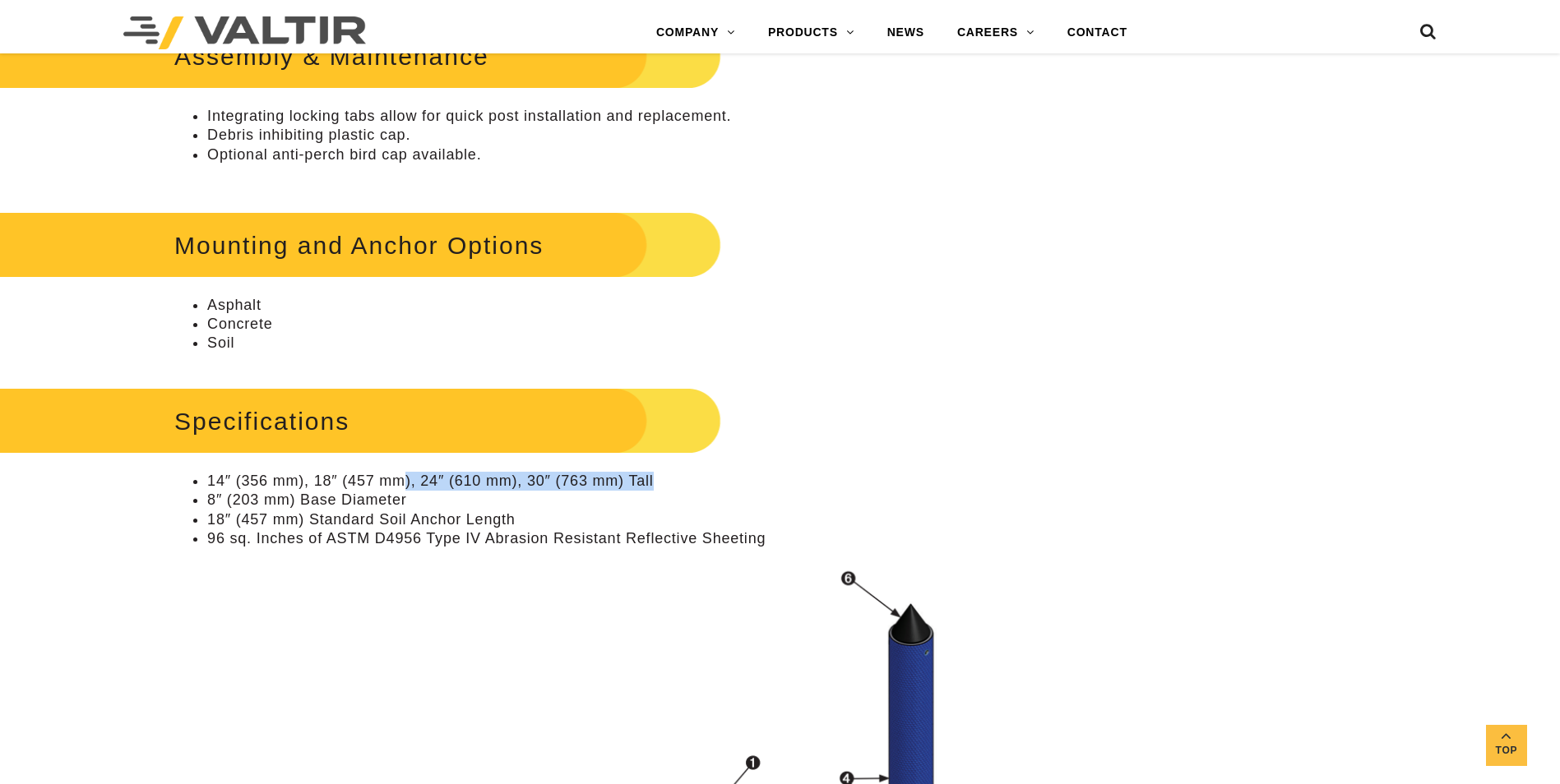
drag, startPoint x: 402, startPoint y: 480, endPoint x: 661, endPoint y: 466, distance: 259.4
drag, startPoint x: 661, startPoint y: 466, endPoint x: 907, endPoint y: 480, distance: 246.4
click at [907, 480] on li "14″ (356 mm), 18″ (457 mm), 24″ (610 mm), 30″ (763 mm) Tall" at bounding box center [601, 481] width 789 height 19
click at [854, 479] on li "14″ (356 mm), 18″ (457 mm), 24″ (610 mm), 30″ (763 mm) Tall" at bounding box center [601, 481] width 789 height 19
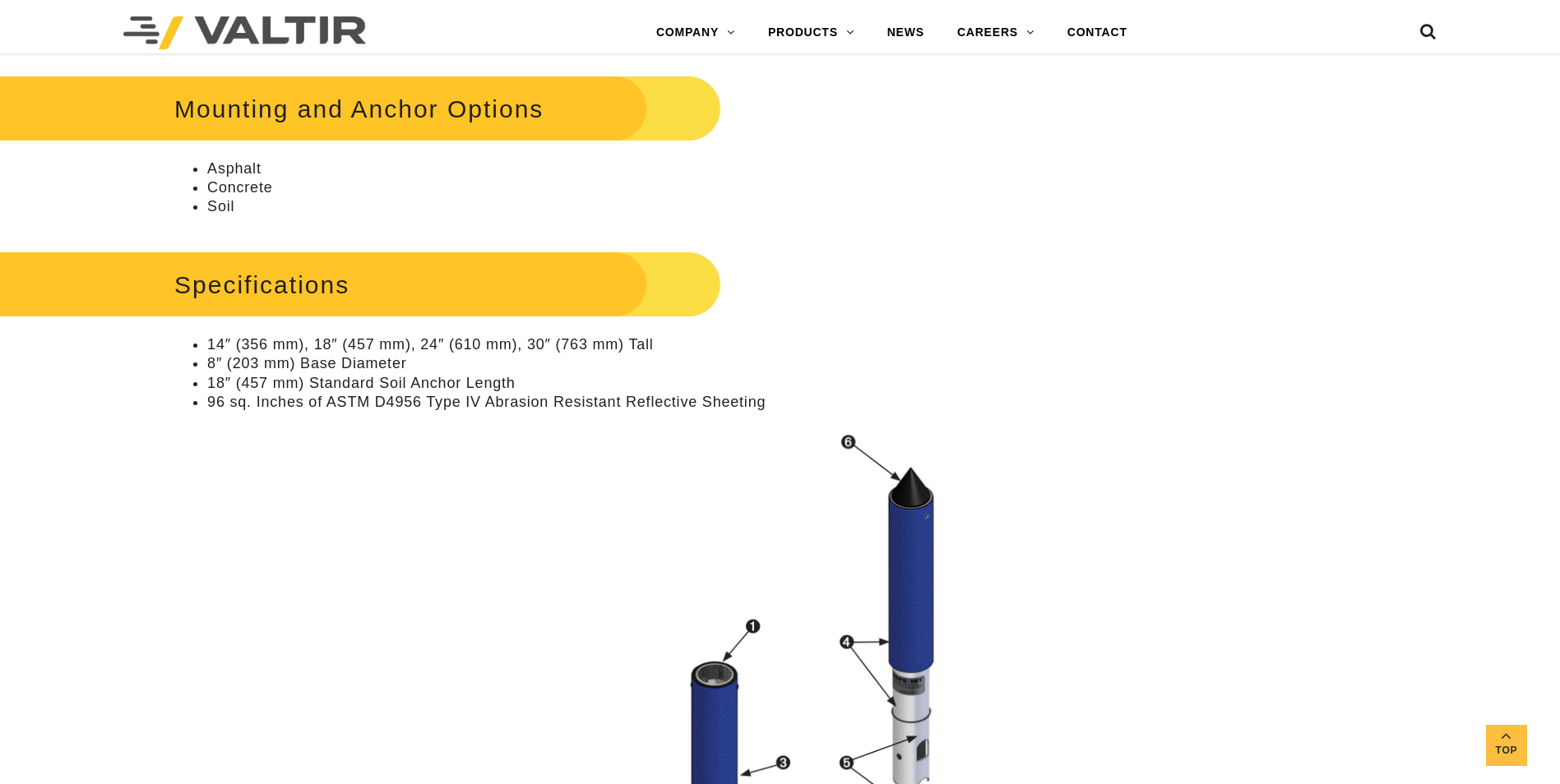
scroll to position [1726, 0]
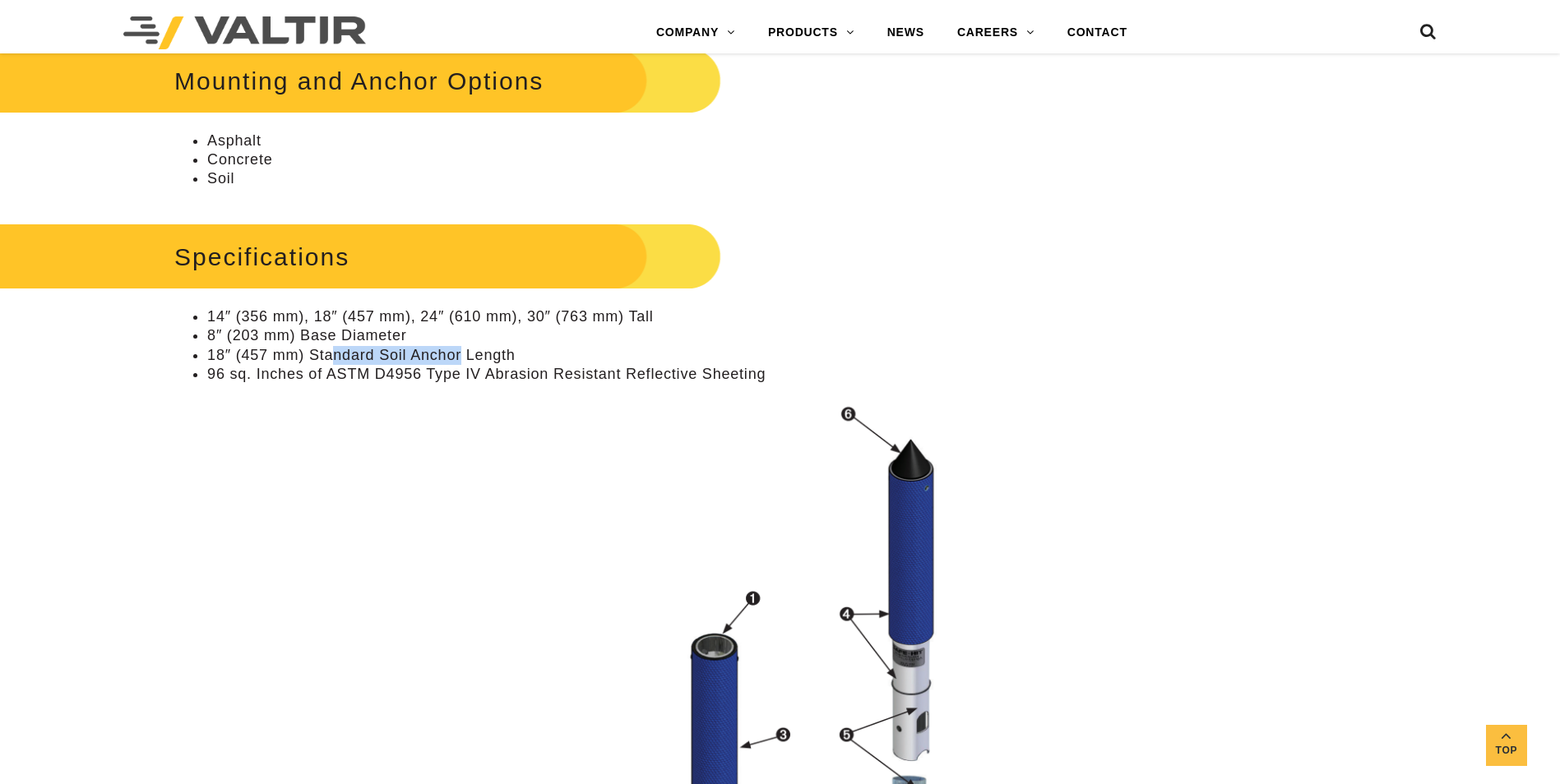
drag, startPoint x: 337, startPoint y: 357, endPoint x: 463, endPoint y: 354, distance: 126.0
click at [463, 354] on li "18″ (457 mm) Standard Soil Anchor Length" at bounding box center [601, 356] width 789 height 19
drag, startPoint x: 463, startPoint y: 354, endPoint x: 612, endPoint y: 339, distance: 149.8
click at [612, 339] on li "8″ (203 mm) Base Diameter" at bounding box center [601, 336] width 789 height 19
drag, startPoint x: 242, startPoint y: 370, endPoint x: 563, endPoint y: 373, distance: 321.0
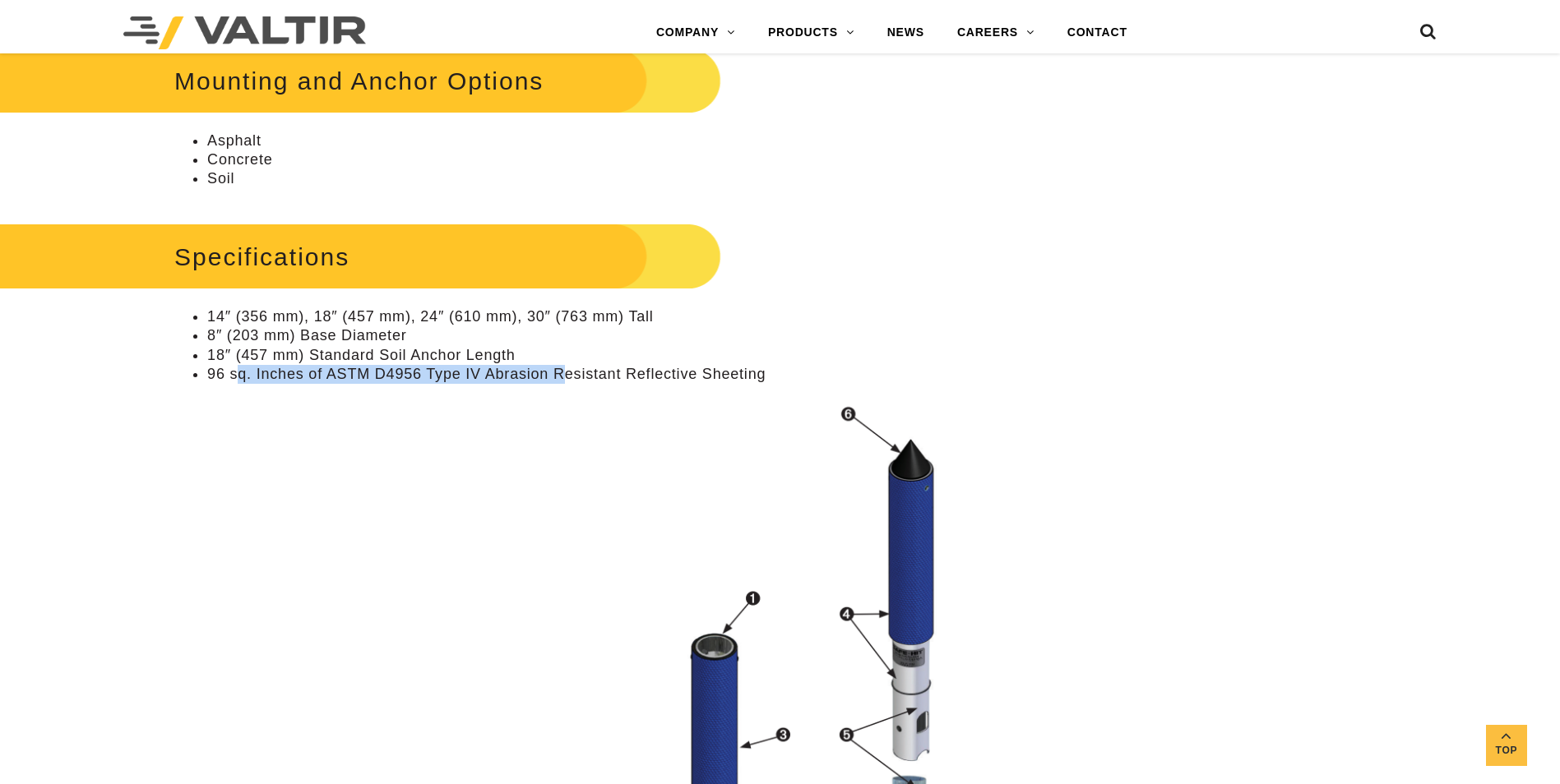
click at [563, 373] on li "96 sq. Inches of ASTM D4956 Type IV Abrasion Resistant Reflective Sheeting" at bounding box center [601, 374] width 789 height 19
drag, startPoint x: 563, startPoint y: 373, endPoint x: 509, endPoint y: 502, distance: 139.8
click at [509, 502] on img at bounding box center [585, 740] width 822 height 688
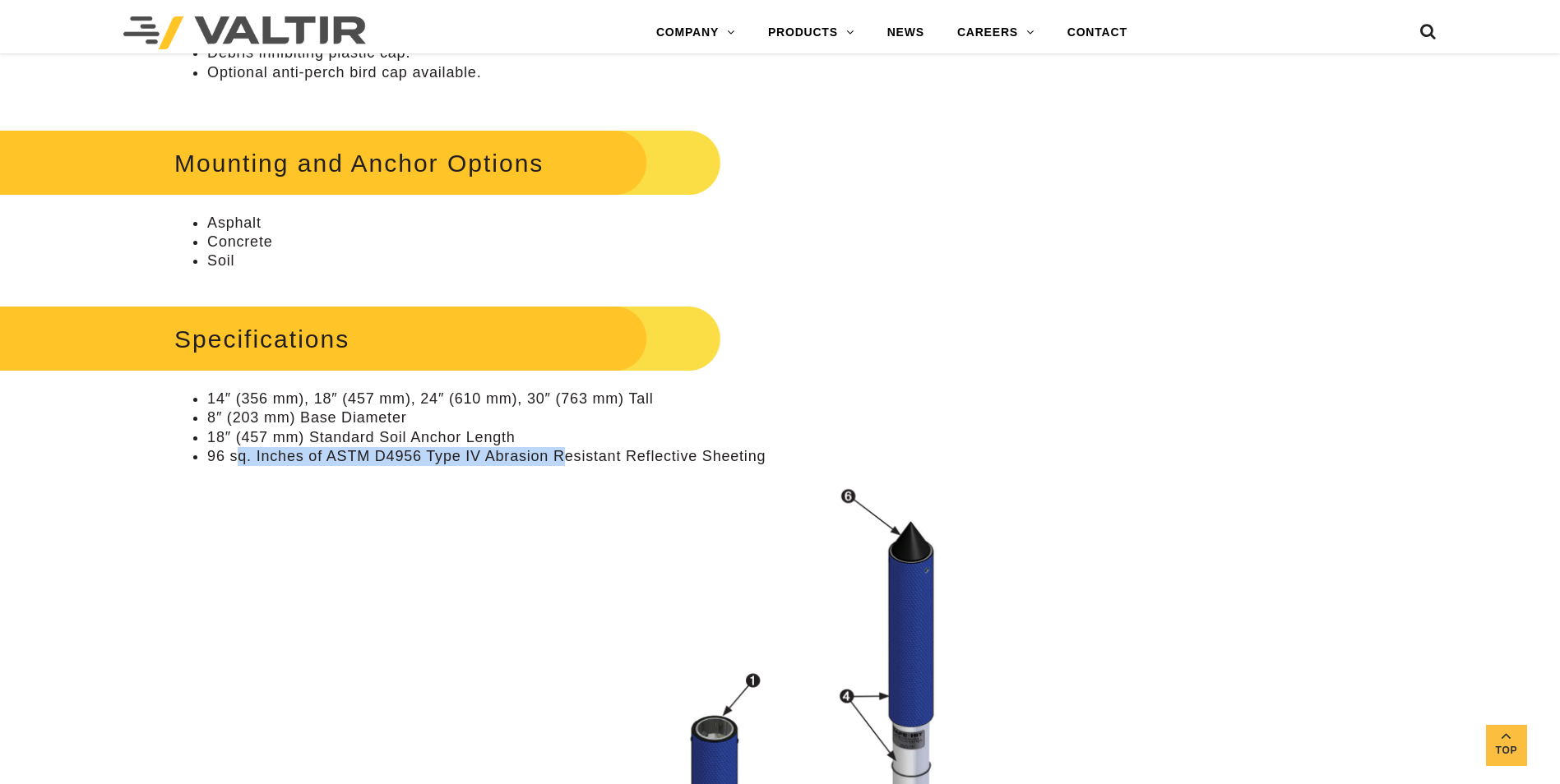
scroll to position [1562, 0]
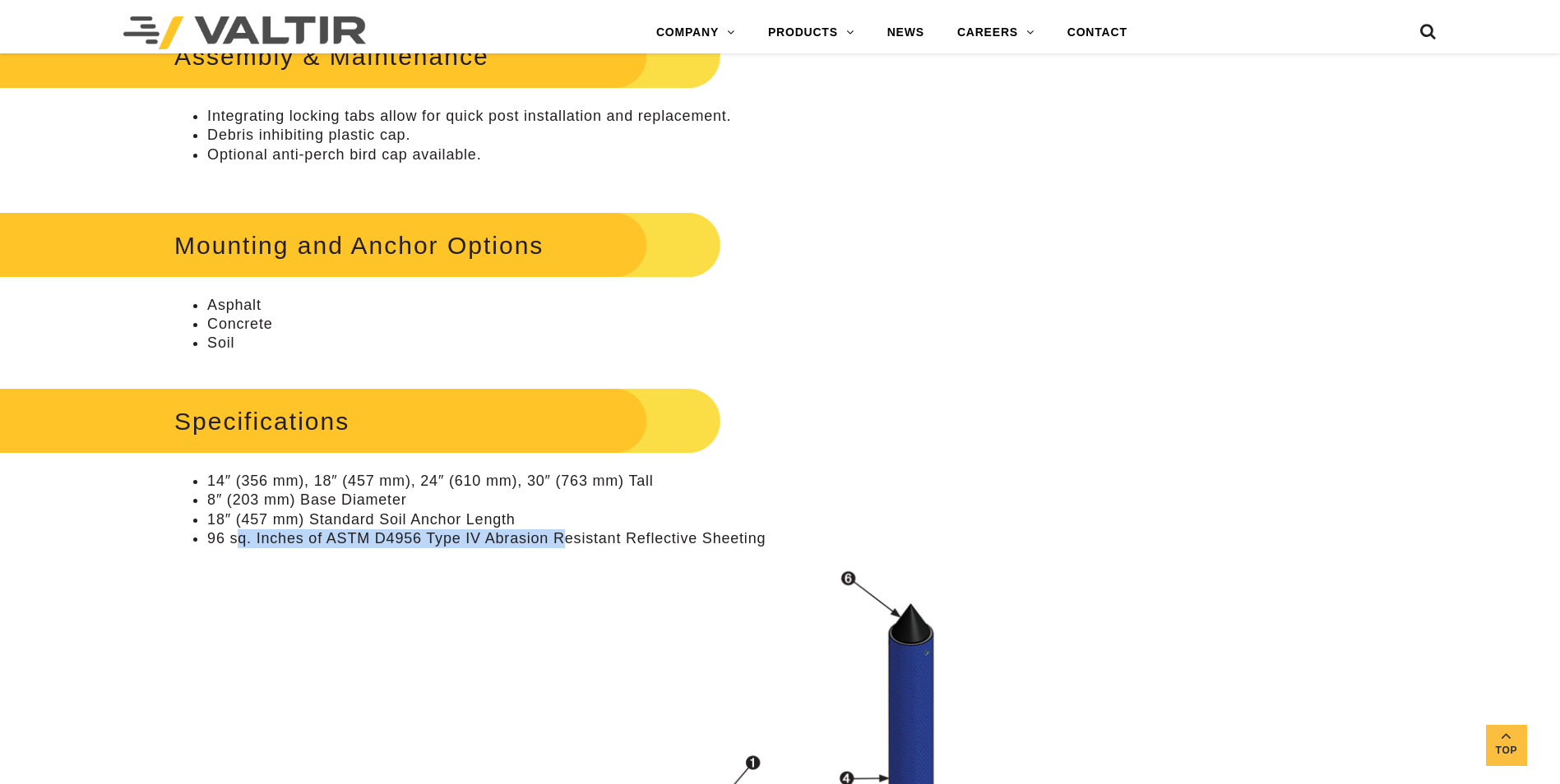
click at [552, 487] on li "14″ (356 mm), 18″ (457 mm), 24″ (610 mm), 30″ (763 mm) Tall" at bounding box center [601, 481] width 789 height 19
drag, startPoint x: 534, startPoint y: 474, endPoint x: 610, endPoint y: 474, distance: 76.0
click at [610, 474] on li "14″ (356 mm), 18″ (457 mm), 24″ (610 mm), 30″ (763 mm) Tall" at bounding box center [601, 481] width 789 height 19
drag, startPoint x: 610, startPoint y: 474, endPoint x: 881, endPoint y: 485, distance: 271.2
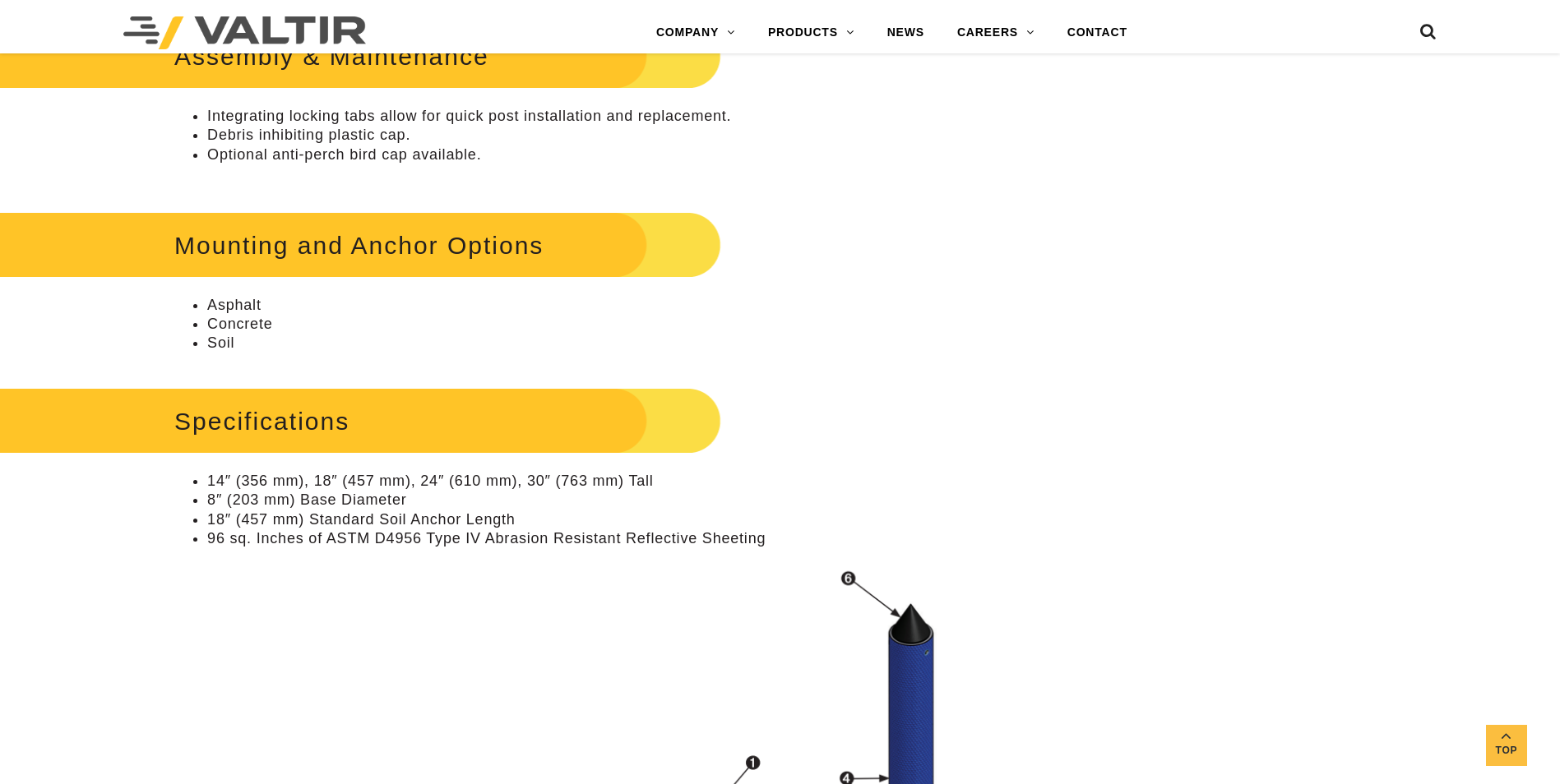
click at [881, 485] on li "14″ (356 mm), 18″ (457 mm), 24″ (610 mm), 30″ (763 mm) Tall" at bounding box center [601, 481] width 789 height 19
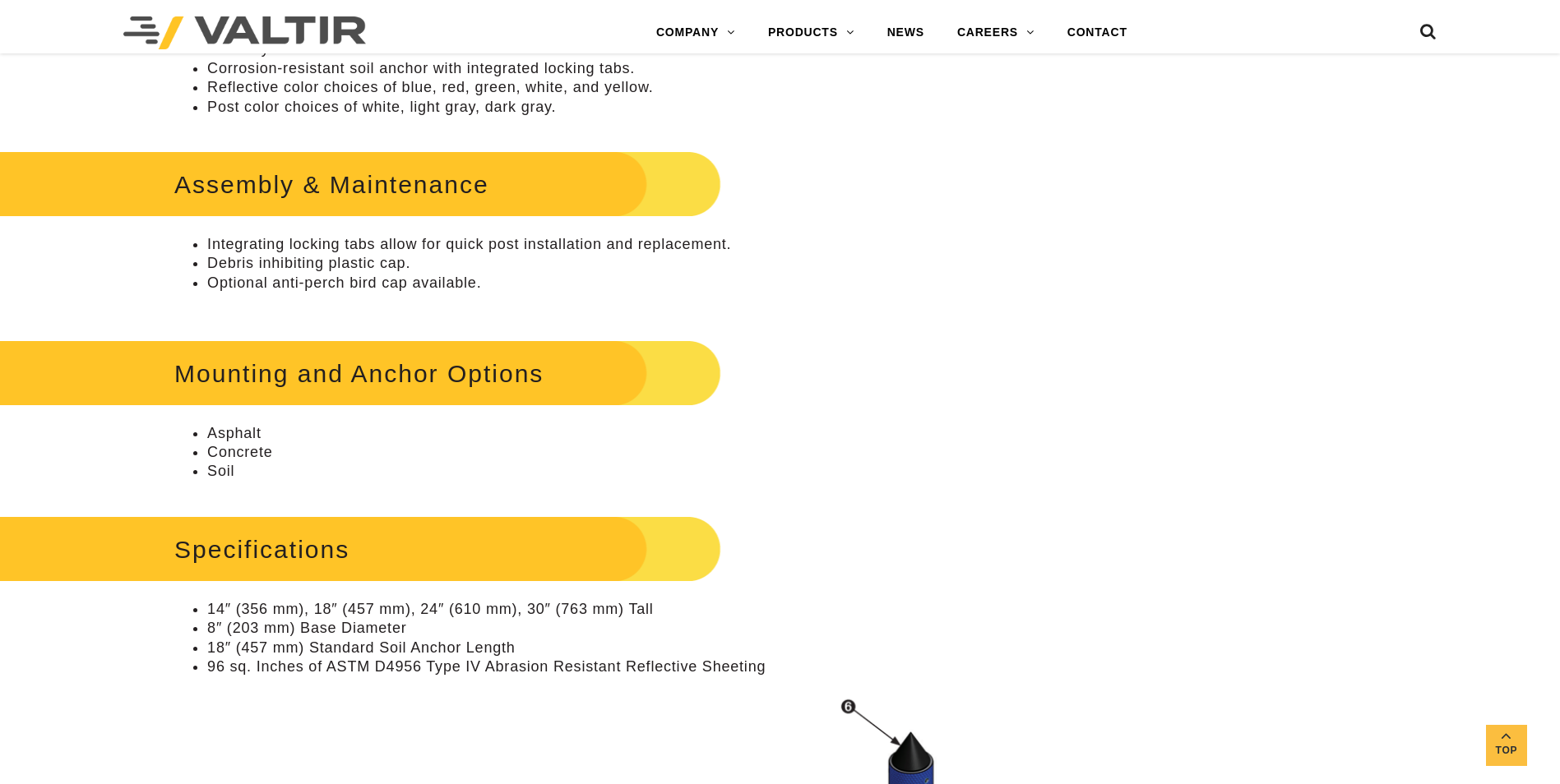
scroll to position [1397, 0]
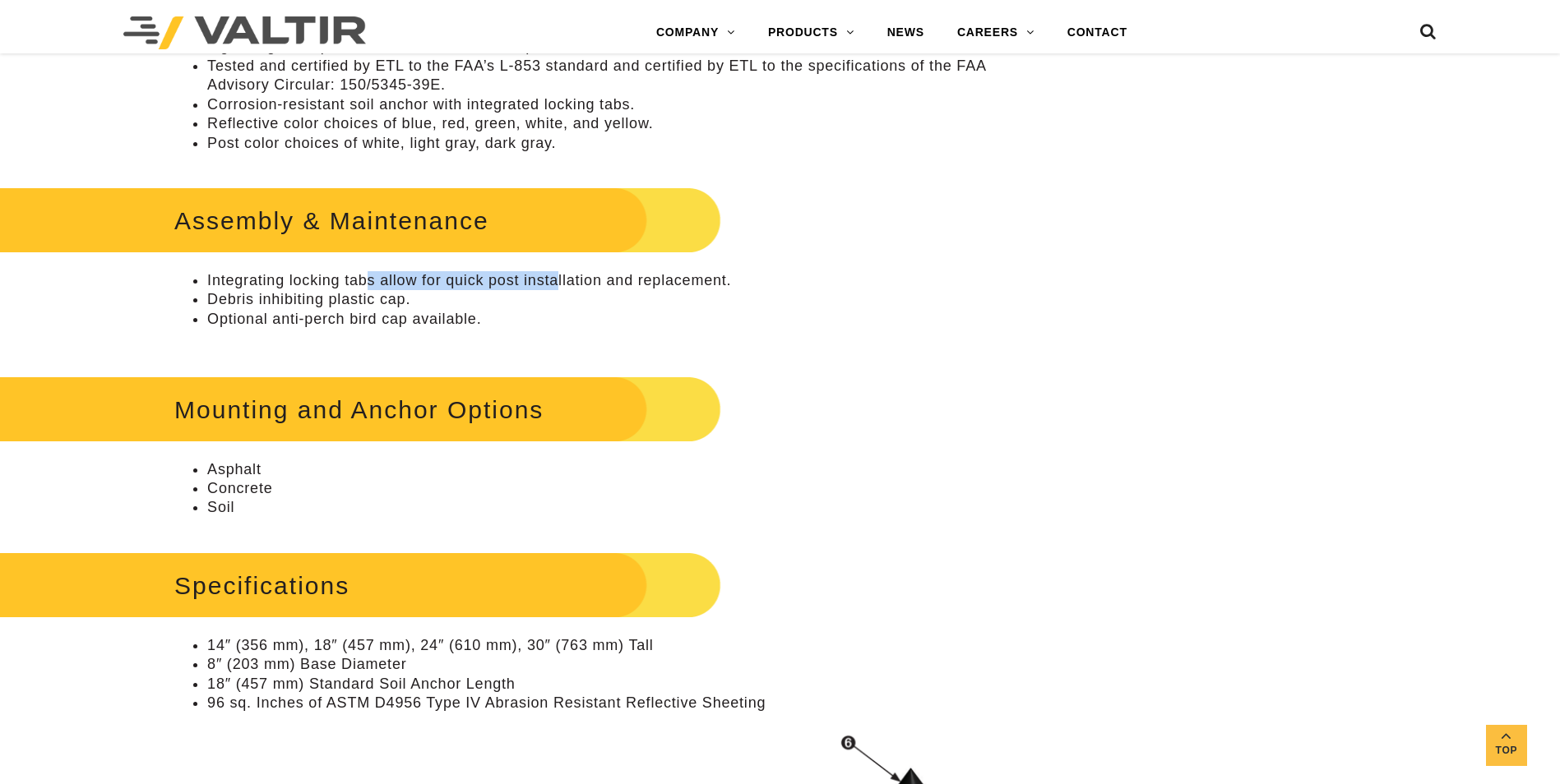
drag, startPoint x: 367, startPoint y: 279, endPoint x: 554, endPoint y: 278, distance: 187.0
click at [554, 278] on li "Integrating locking tabs allow for quick post installation and replacement." at bounding box center [601, 281] width 789 height 19
drag, startPoint x: 241, startPoint y: 320, endPoint x: 410, endPoint y: 318, distance: 169.0
click at [409, 318] on li "Optional anti-perch bird cap available." at bounding box center [601, 319] width 789 height 19
drag, startPoint x: 410, startPoint y: 318, endPoint x: 510, endPoint y: 310, distance: 100.3
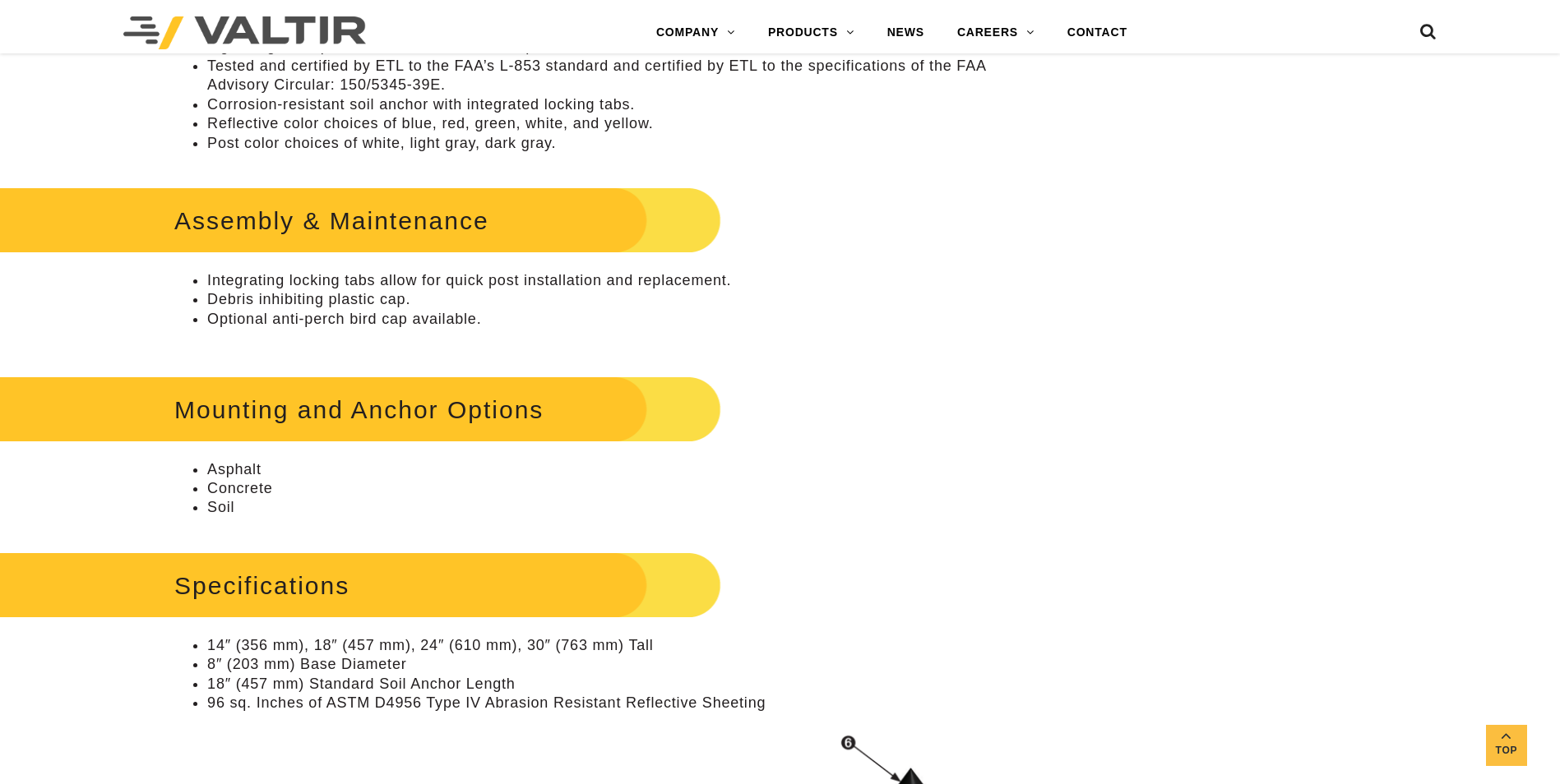
click at [490, 318] on li "Optional anti-perch bird cap available." at bounding box center [601, 319] width 789 height 19
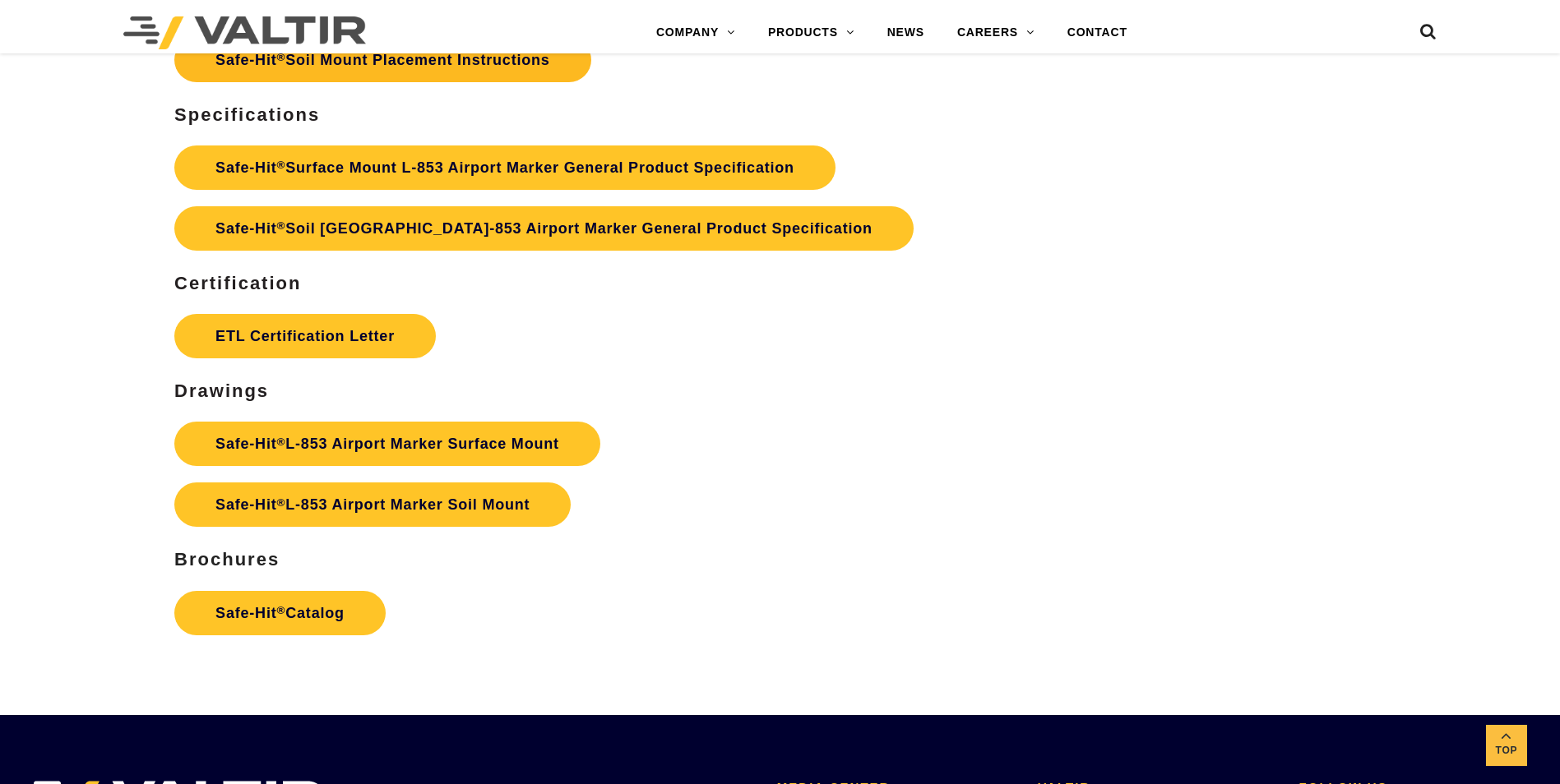
scroll to position [8057, 0]
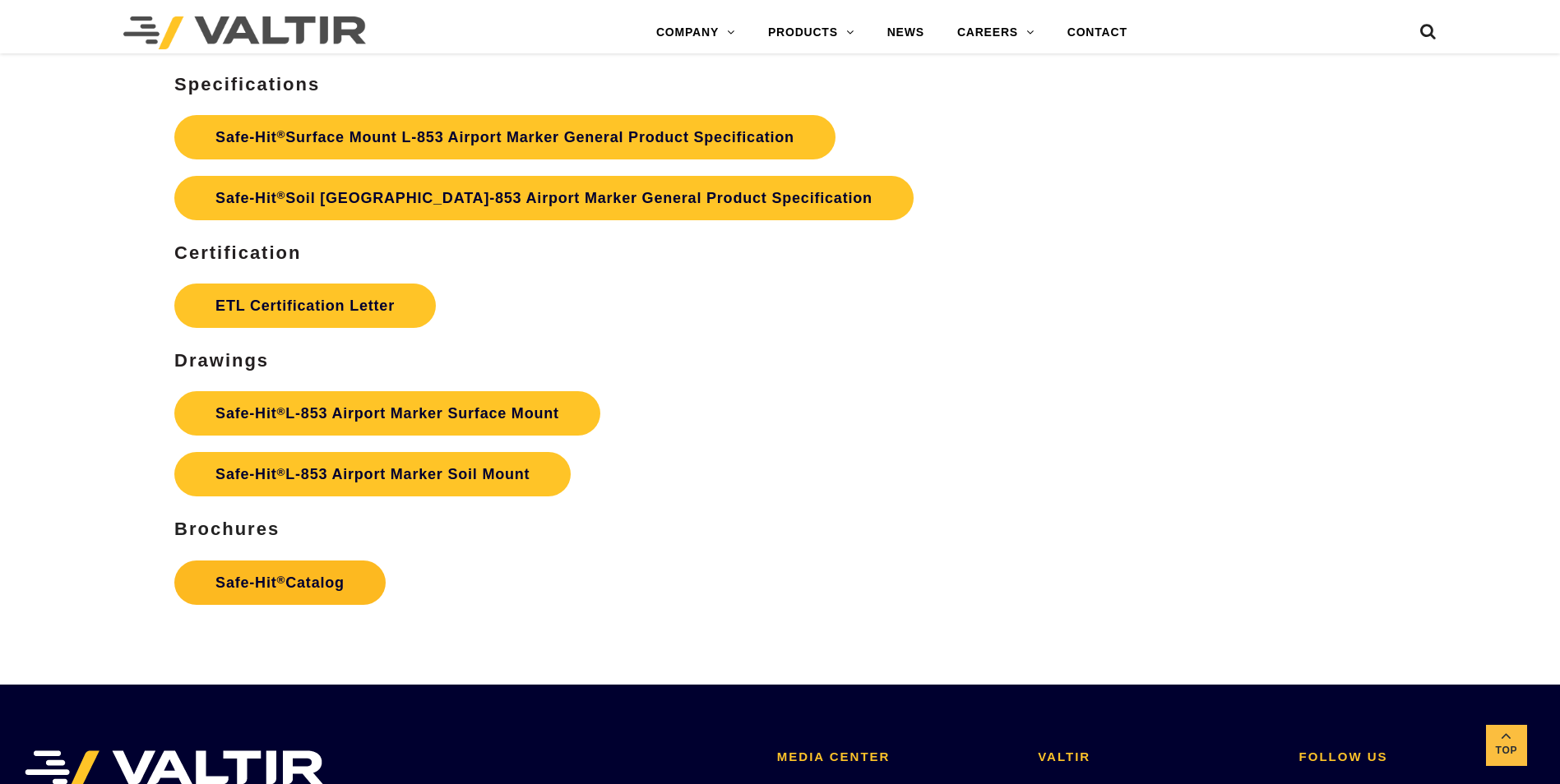
click at [285, 580] on link "Safe-Hit ® Catalog" at bounding box center [279, 583] width 211 height 45
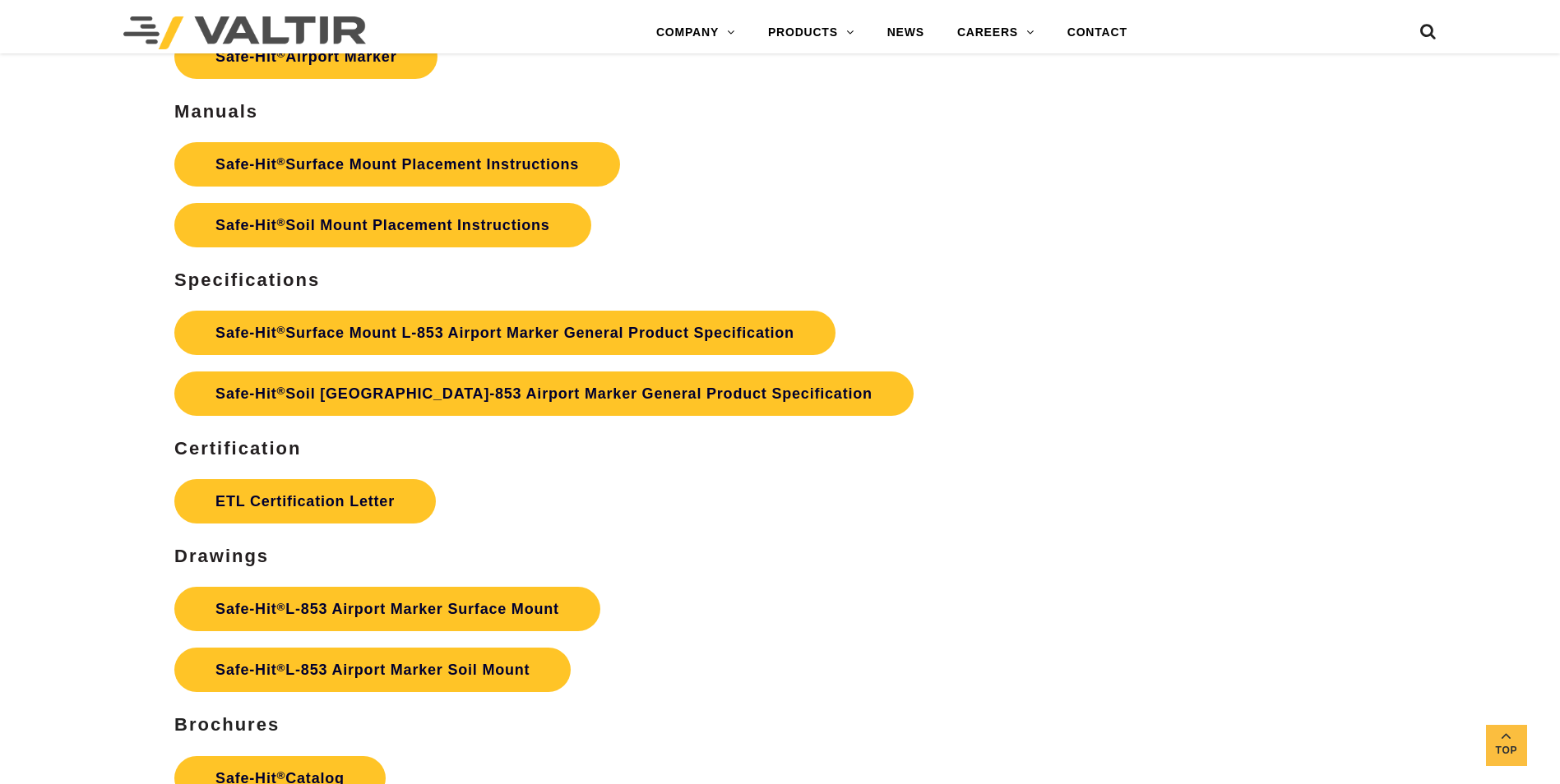
scroll to position [7564, 0]
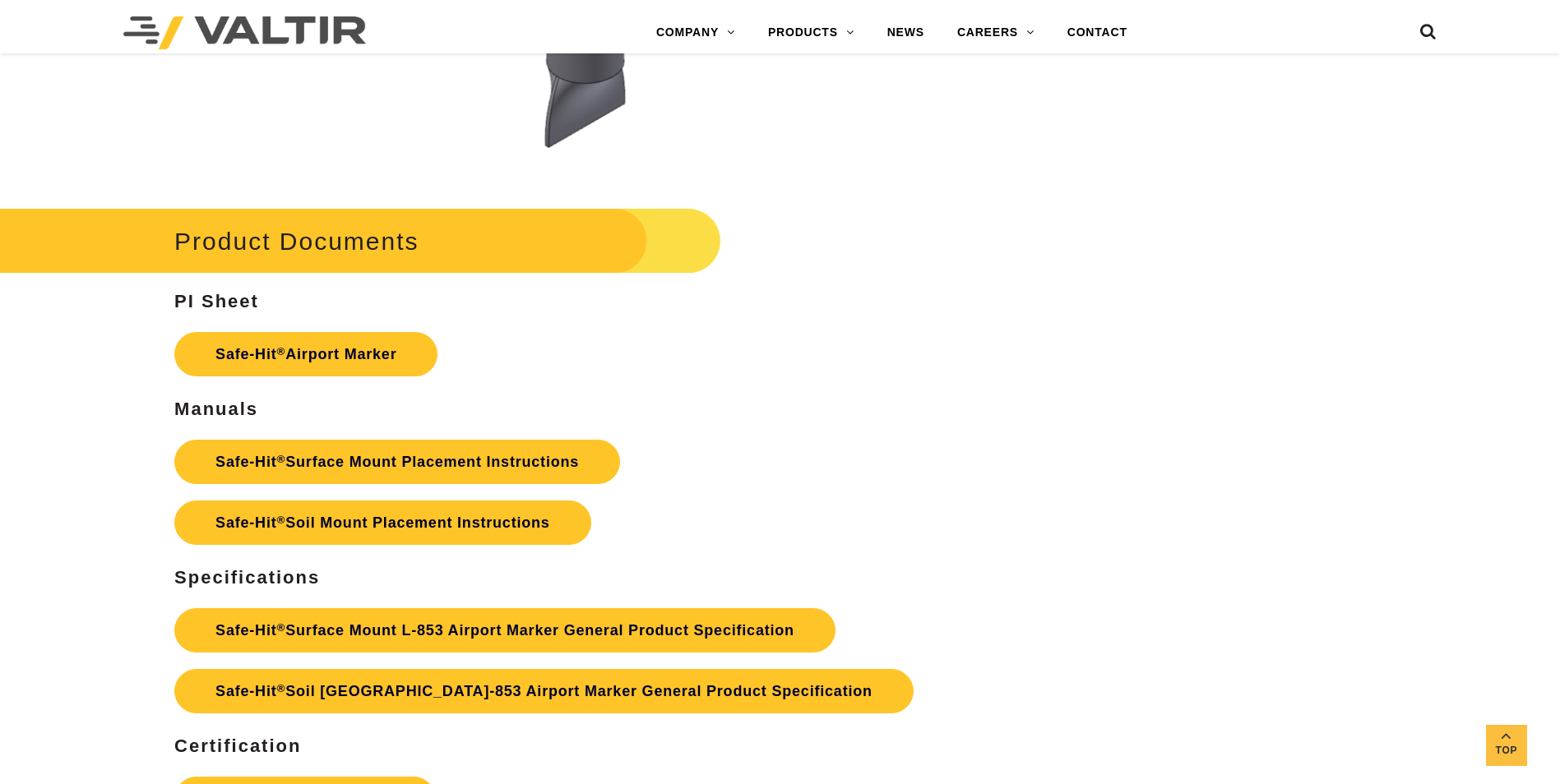
click at [294, 23] on img at bounding box center [244, 33] width 242 height 33
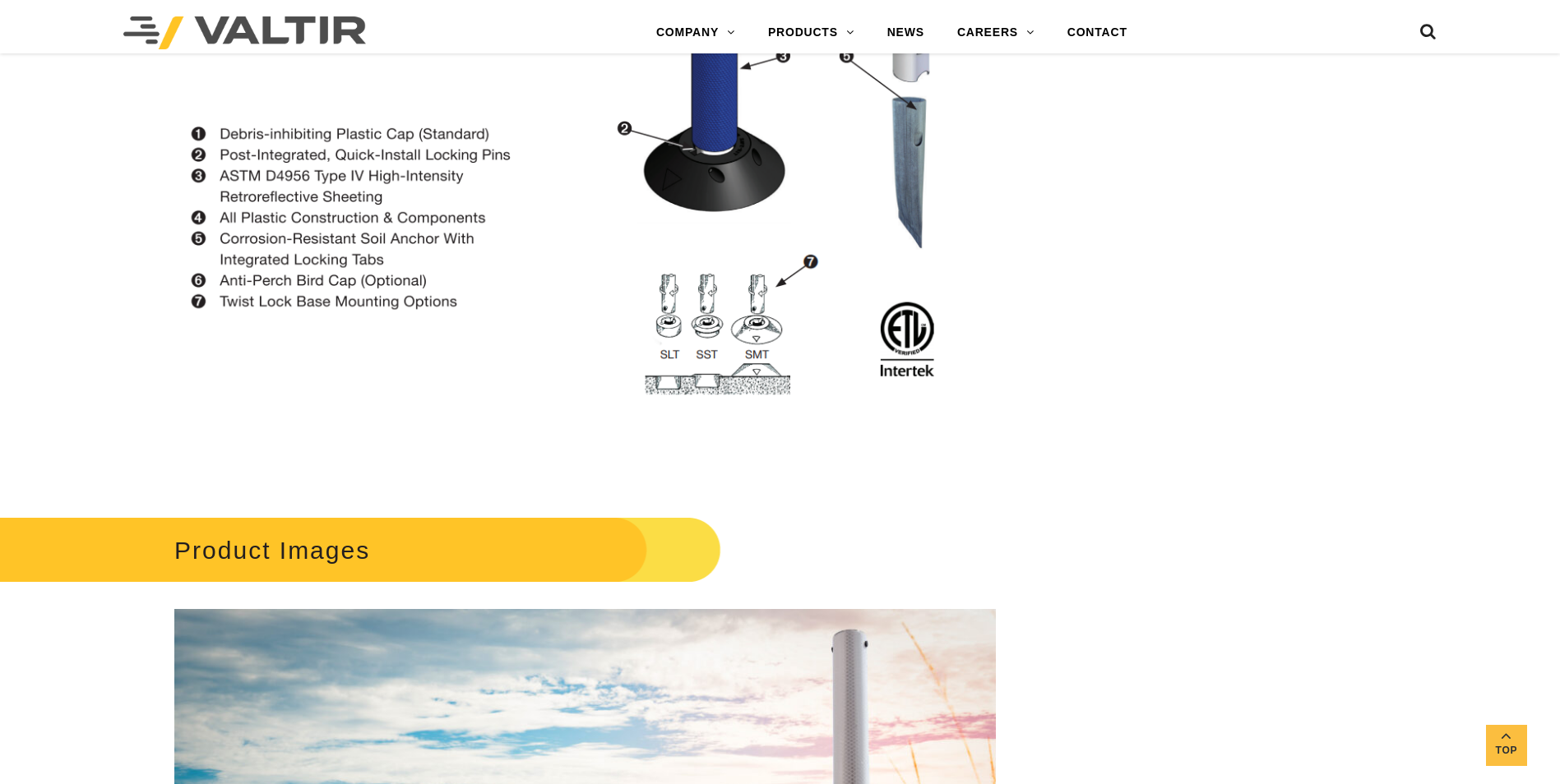
scroll to position [2549, 0]
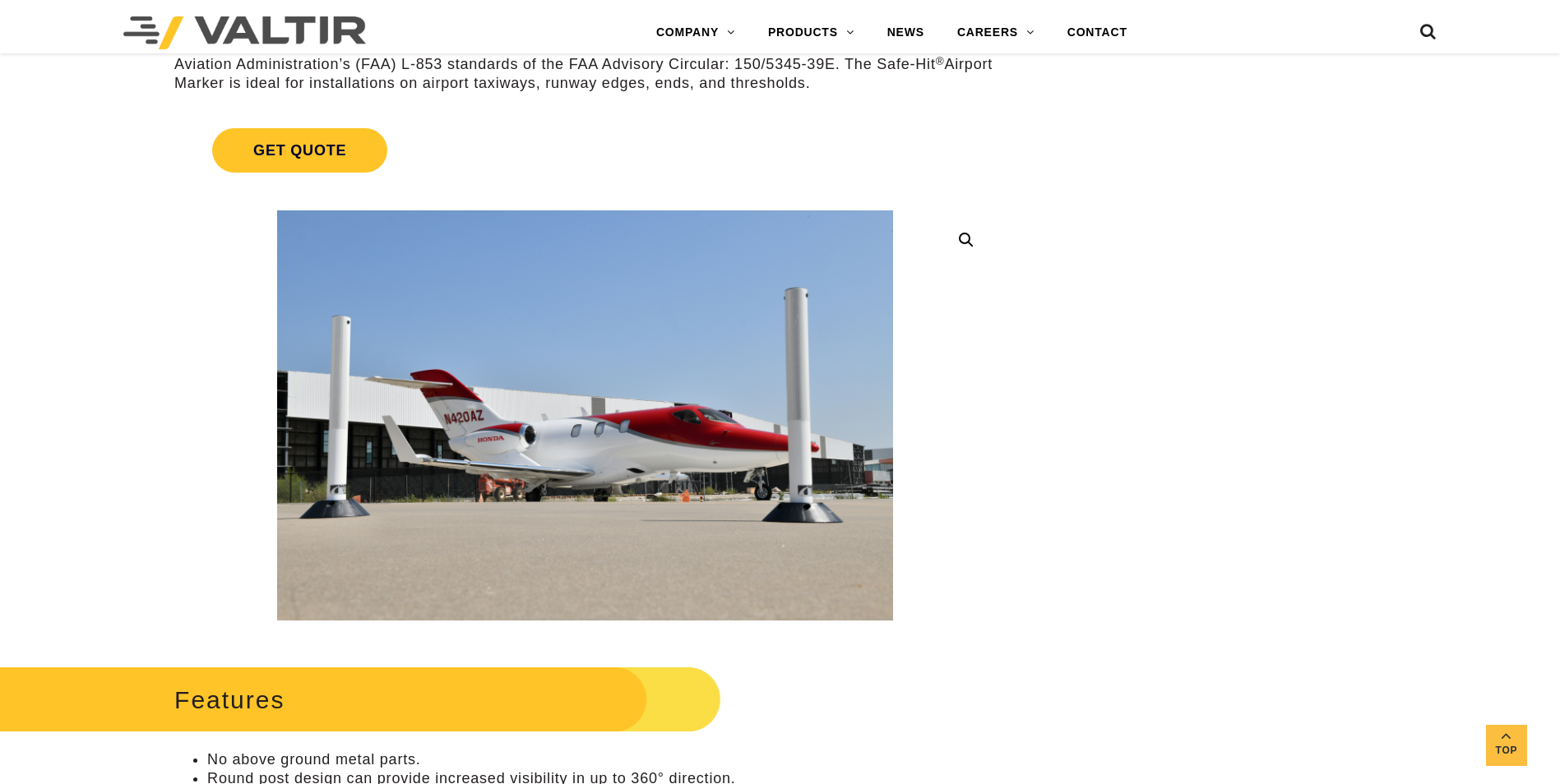
scroll to position [494, 0]
